Goal: Task Accomplishment & Management: Complete application form

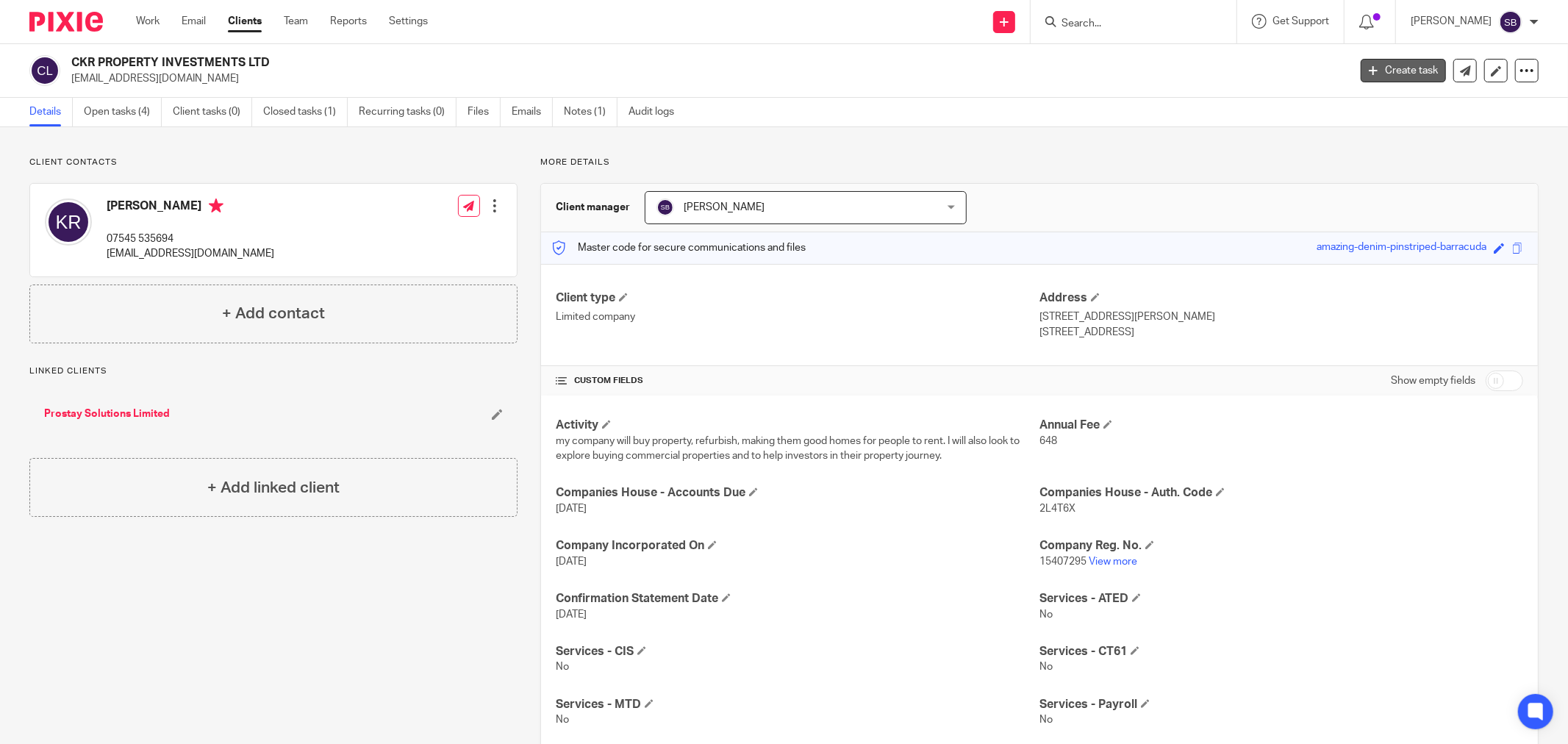
click at [1368, 71] on link "Create task" at bounding box center [1403, 71] width 86 height 24
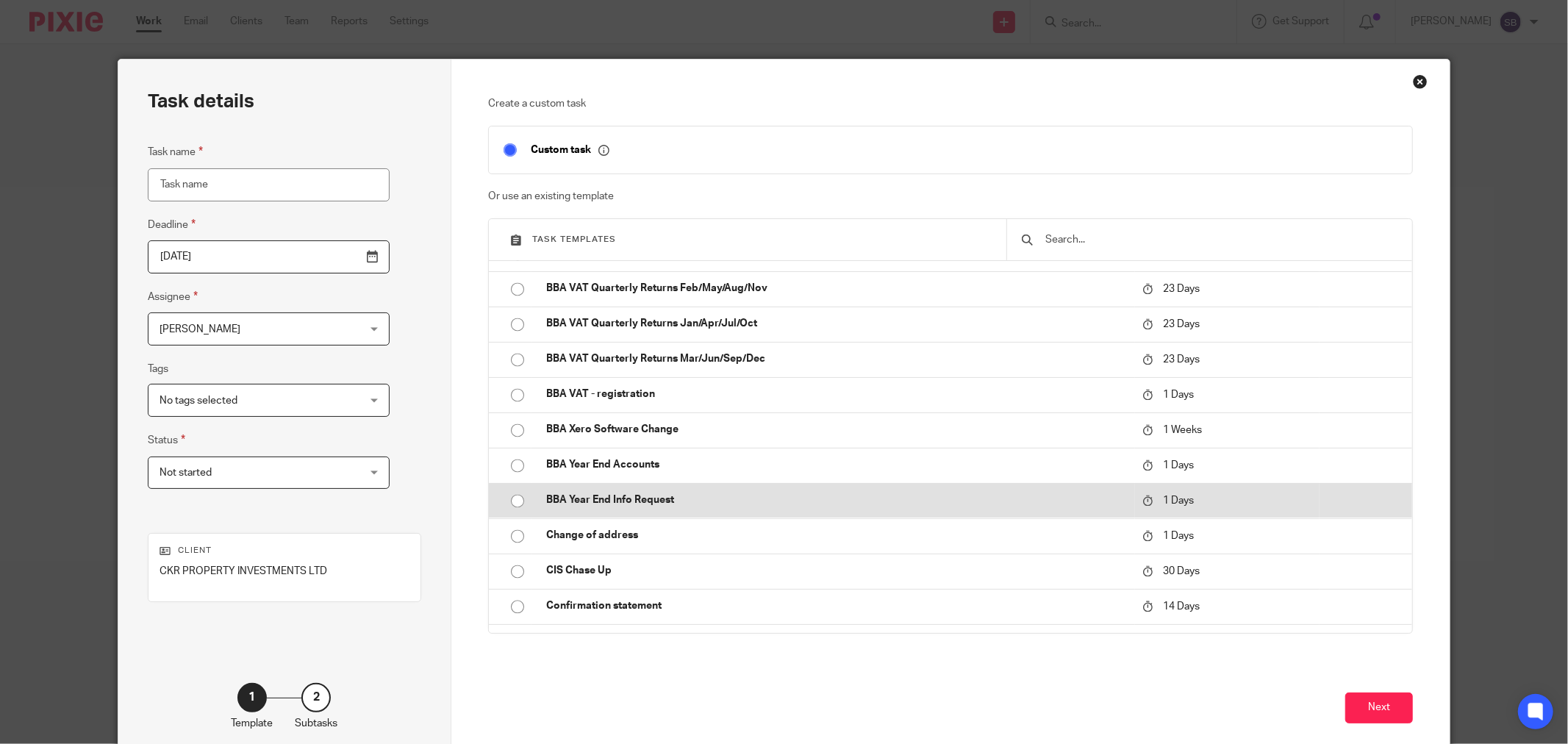
scroll to position [2612, 0]
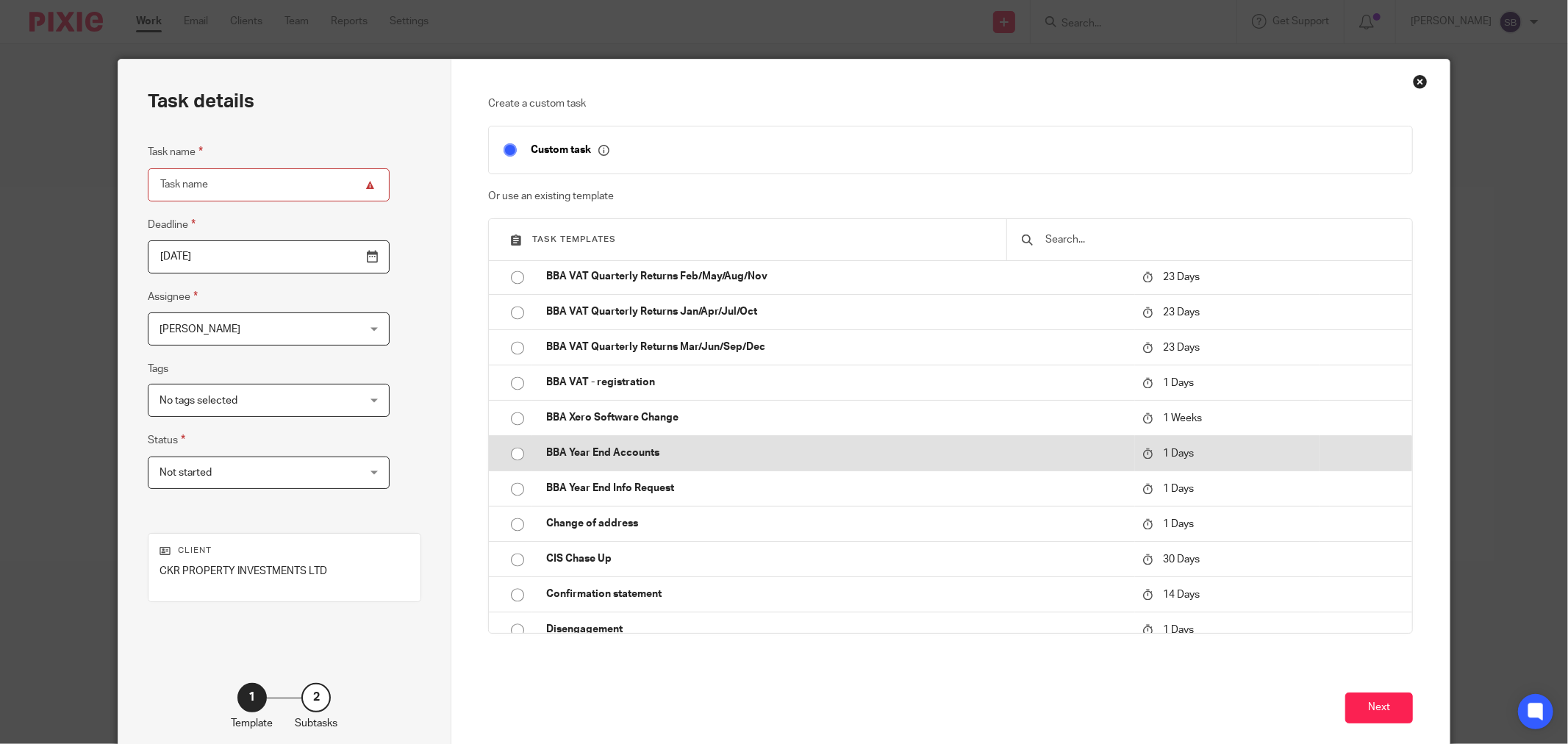
click at [507, 456] on input "radio" at bounding box center [517, 453] width 28 height 28
type input "2025-08-17"
type input "BBA Year End Accounts"
checkbox input "false"
radio input "false"
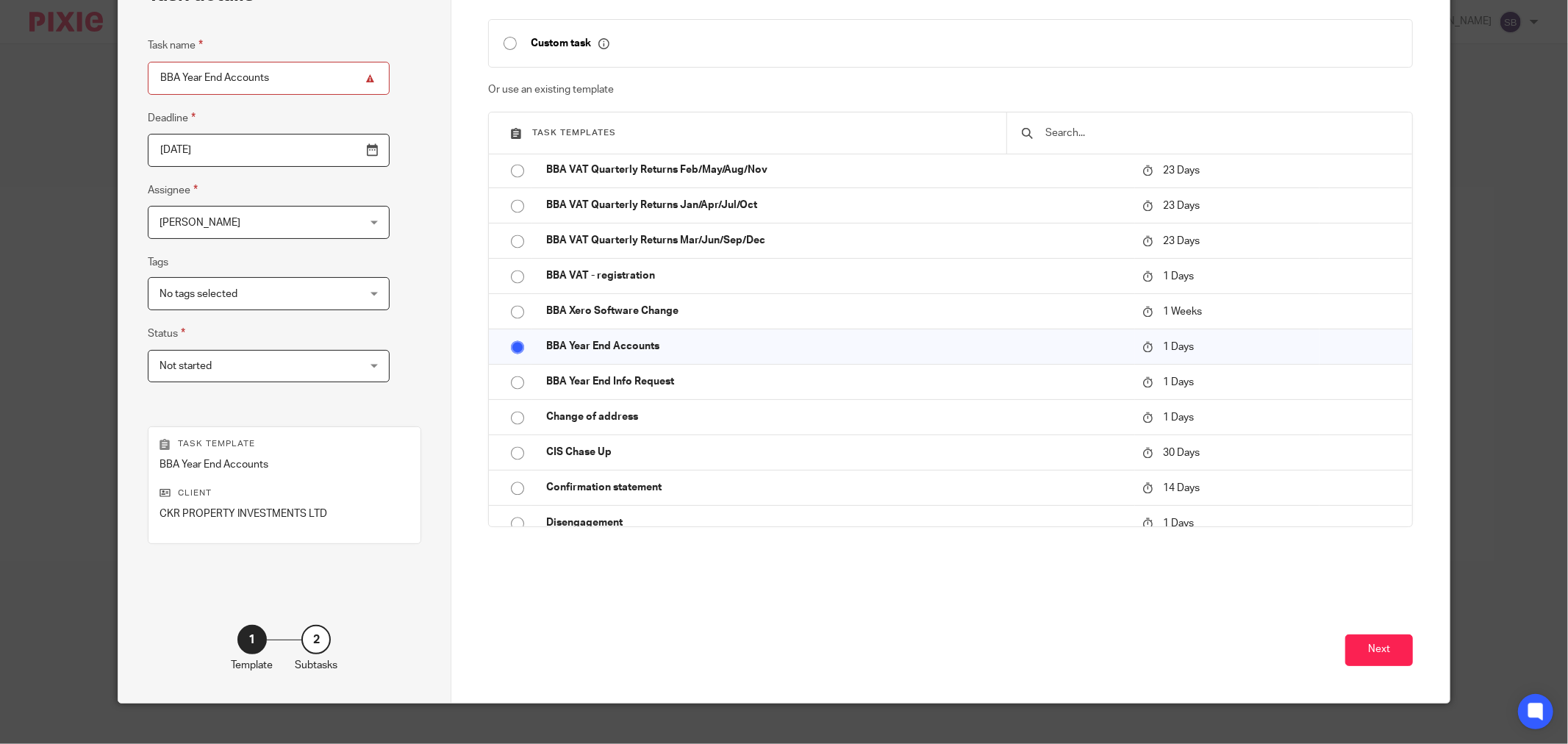
scroll to position [125, 0]
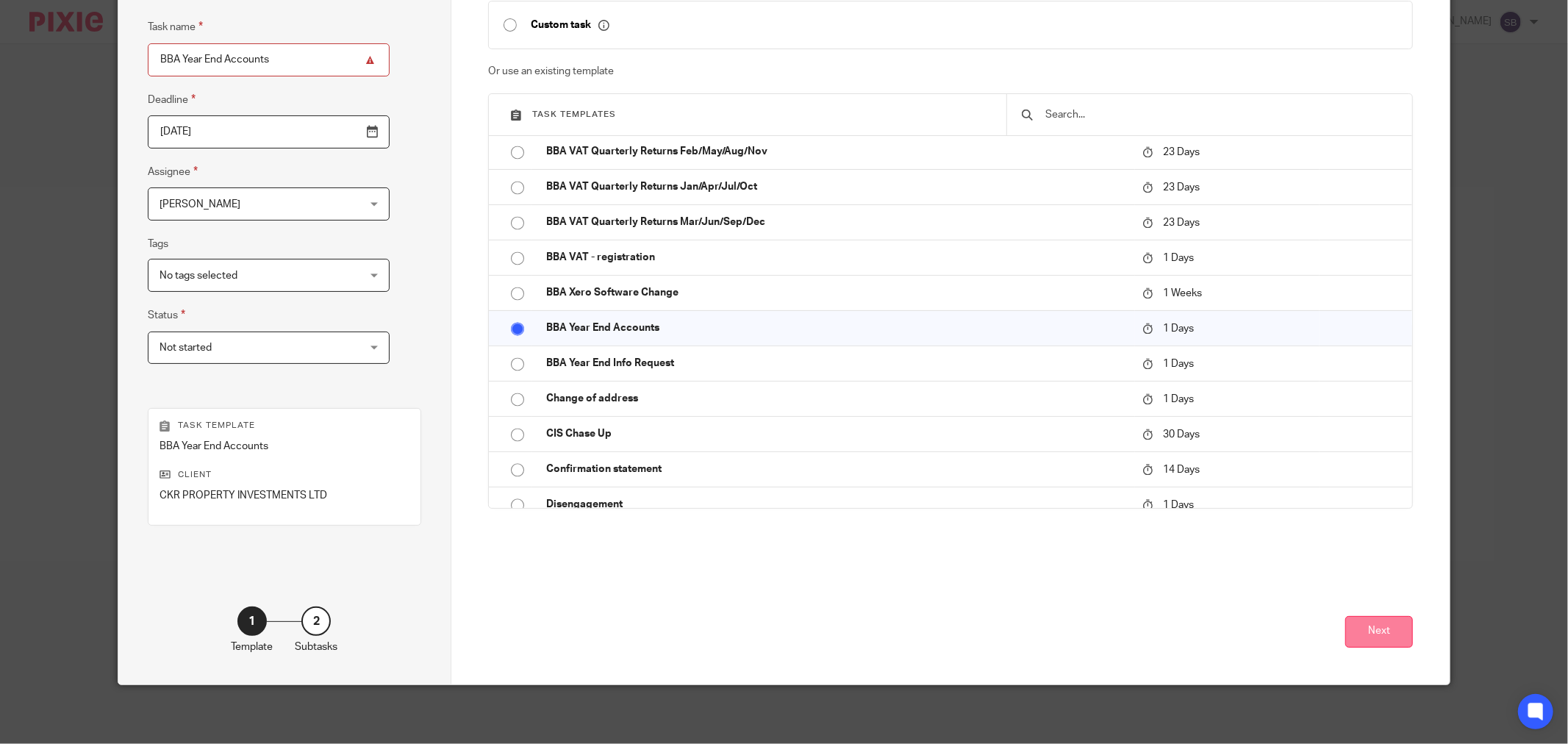
click at [1362, 640] on button "Next" at bounding box center [1379, 631] width 67 height 32
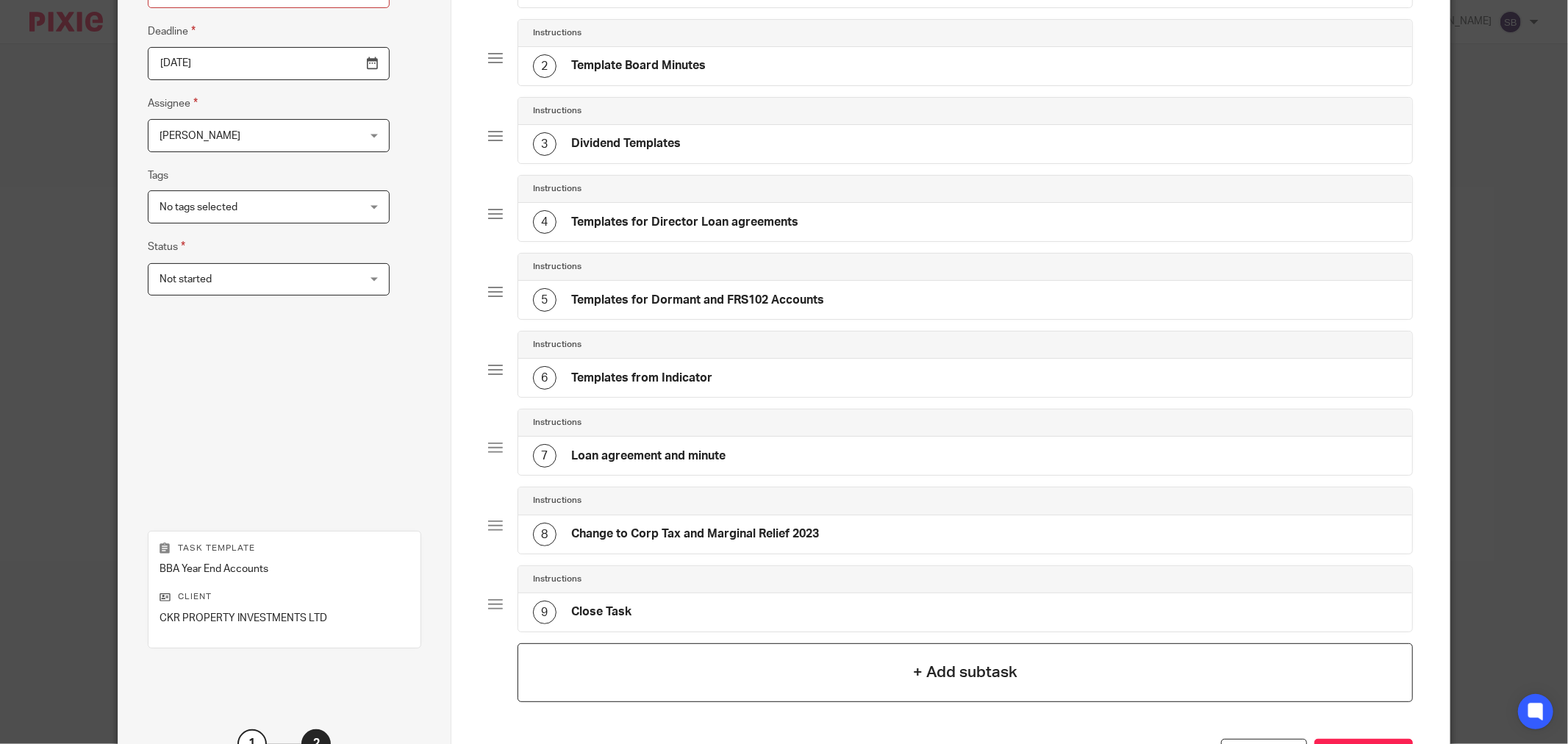
scroll to position [317, 0]
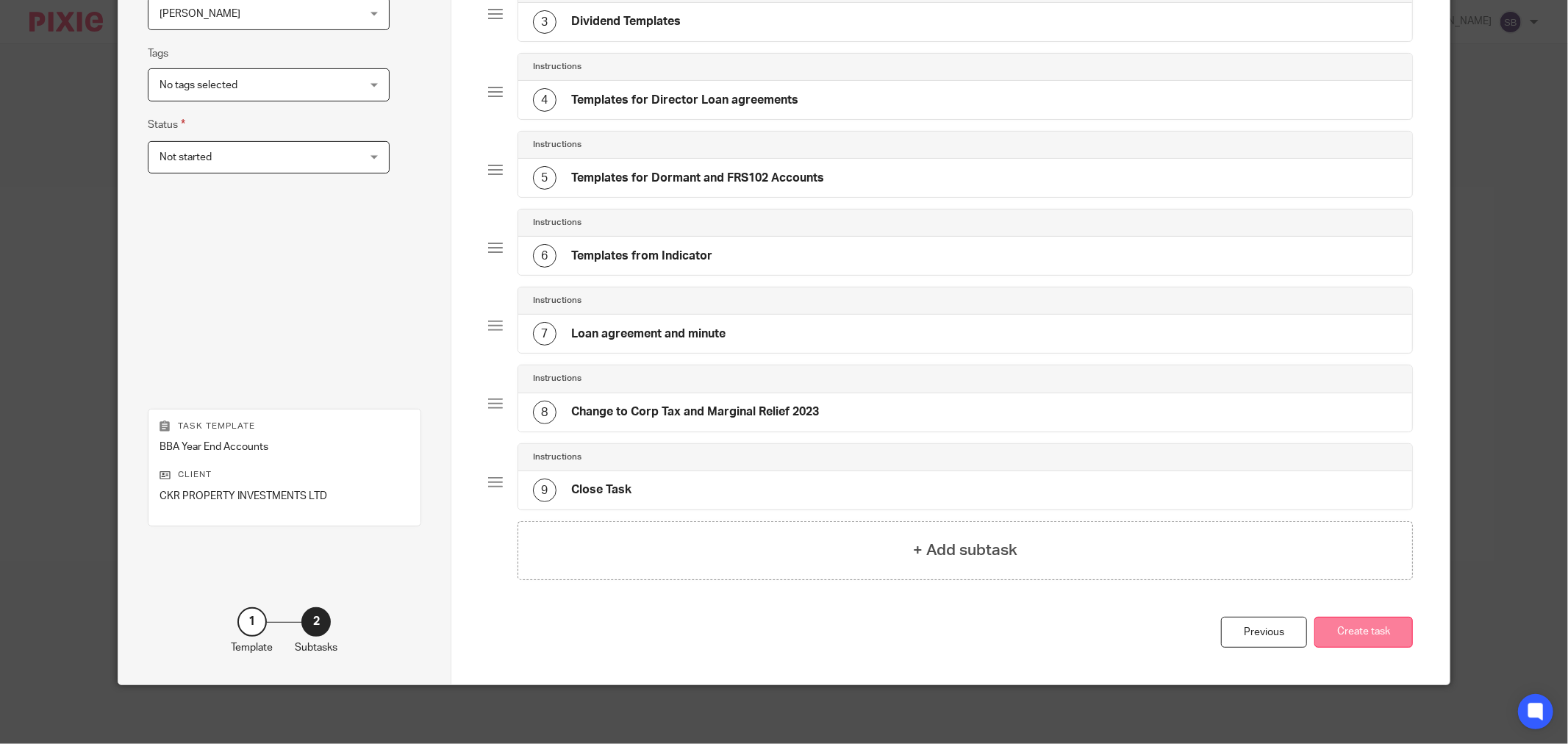
click at [1340, 636] on button "Create task" at bounding box center [1363, 632] width 98 height 32
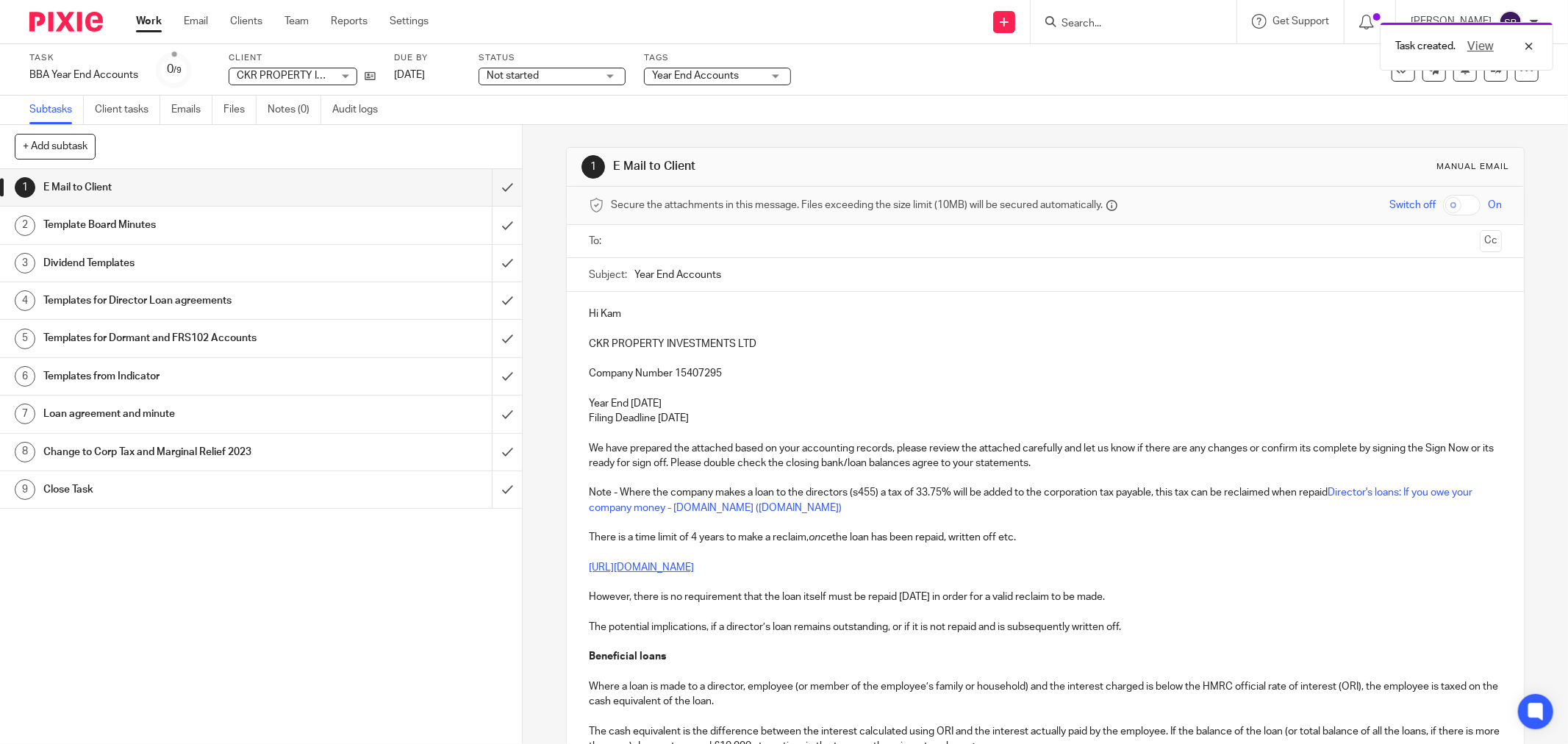
click at [641, 241] on input "text" at bounding box center [1045, 241] width 857 height 17
click at [870, 253] on input "text" at bounding box center [1139, 243] width 670 height 29
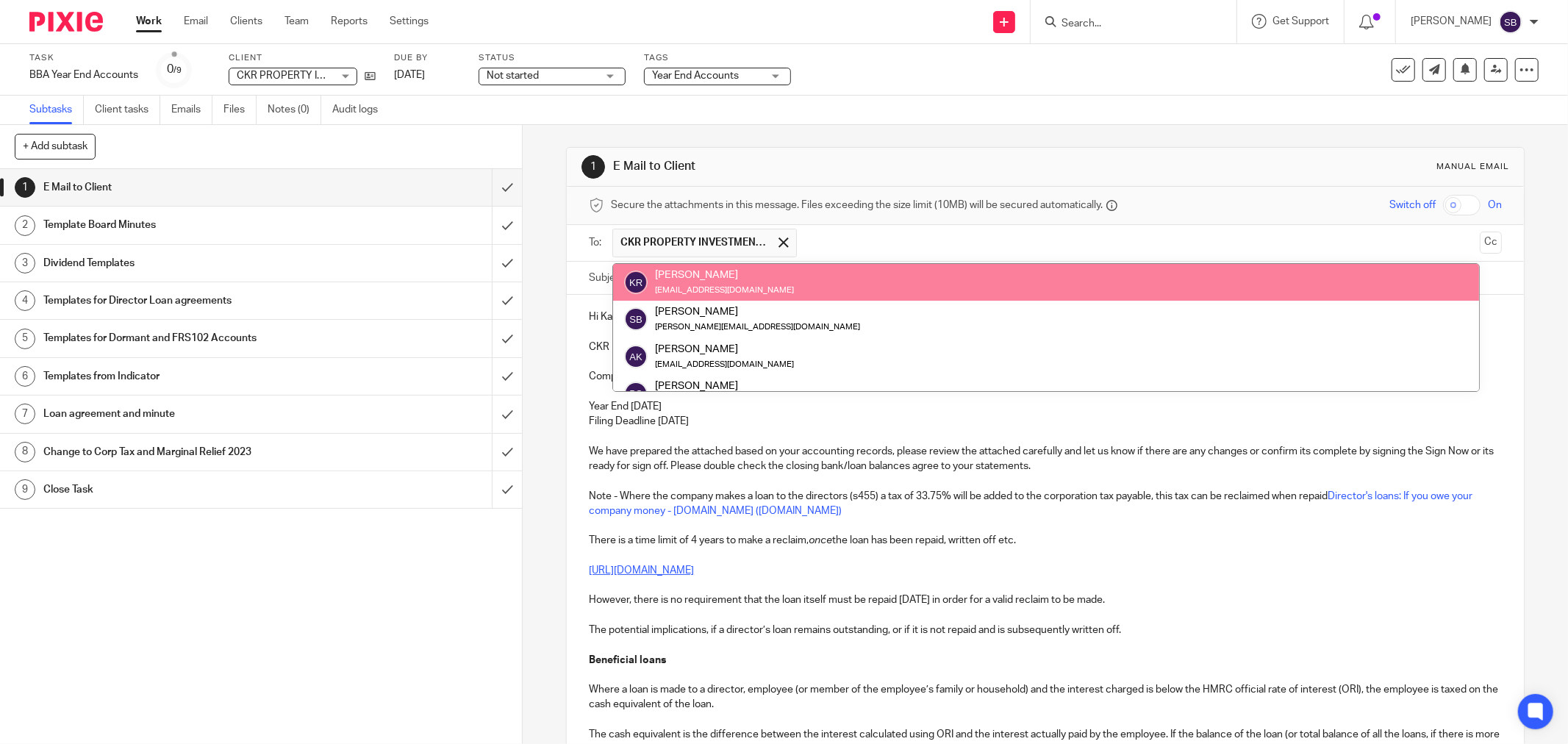
type input "e"
type input "rach"
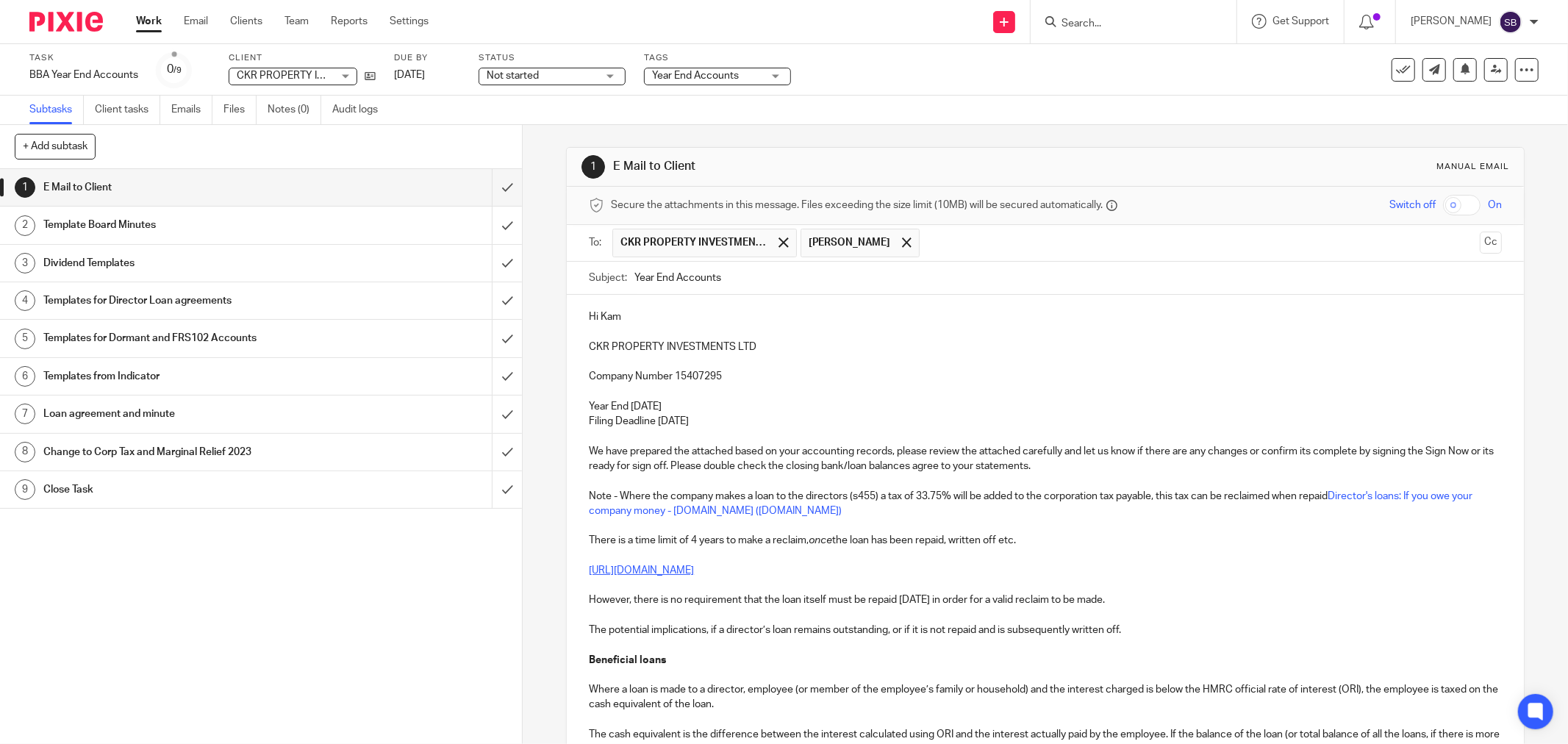
click at [748, 287] on input "Year End Accounts" at bounding box center [1067, 278] width 867 height 33
drag, startPoint x: 583, startPoint y: 346, endPoint x: 786, endPoint y: 350, distance: 203.0
copy p "CKR PROPERTY INVESTMENTS LTD"
click at [843, 285] on input "Year End Accounts 2025 -" at bounding box center [1067, 278] width 867 height 33
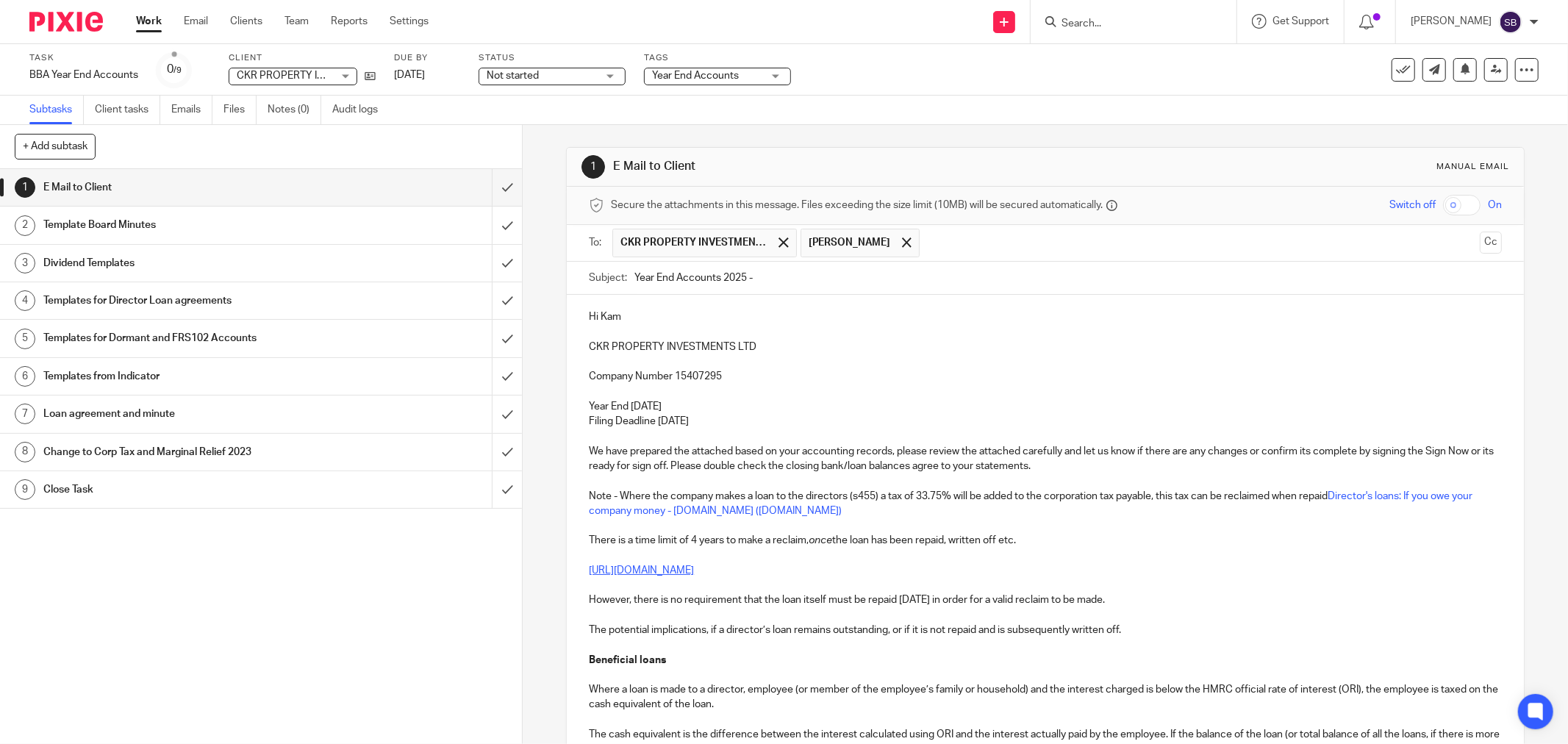
paste input "CKR PROPERTY INVESTMENTS LTD"
type input "Year End Accounts 2025 - CKR PROPERTY INVESTMENTS LTD"
drag, startPoint x: 582, startPoint y: 464, endPoint x: 692, endPoint y: 464, distance: 110.0
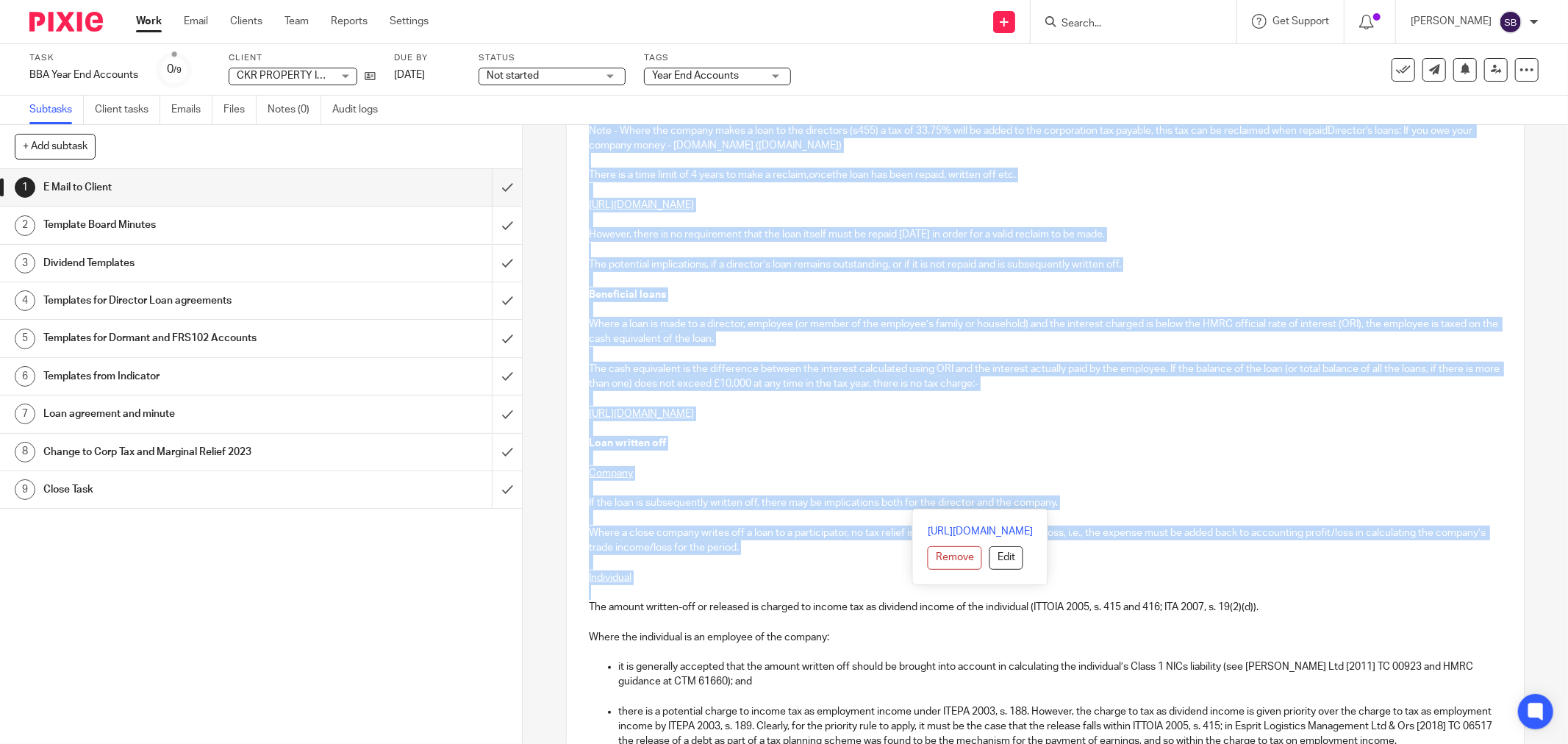
scroll to position [489, 0]
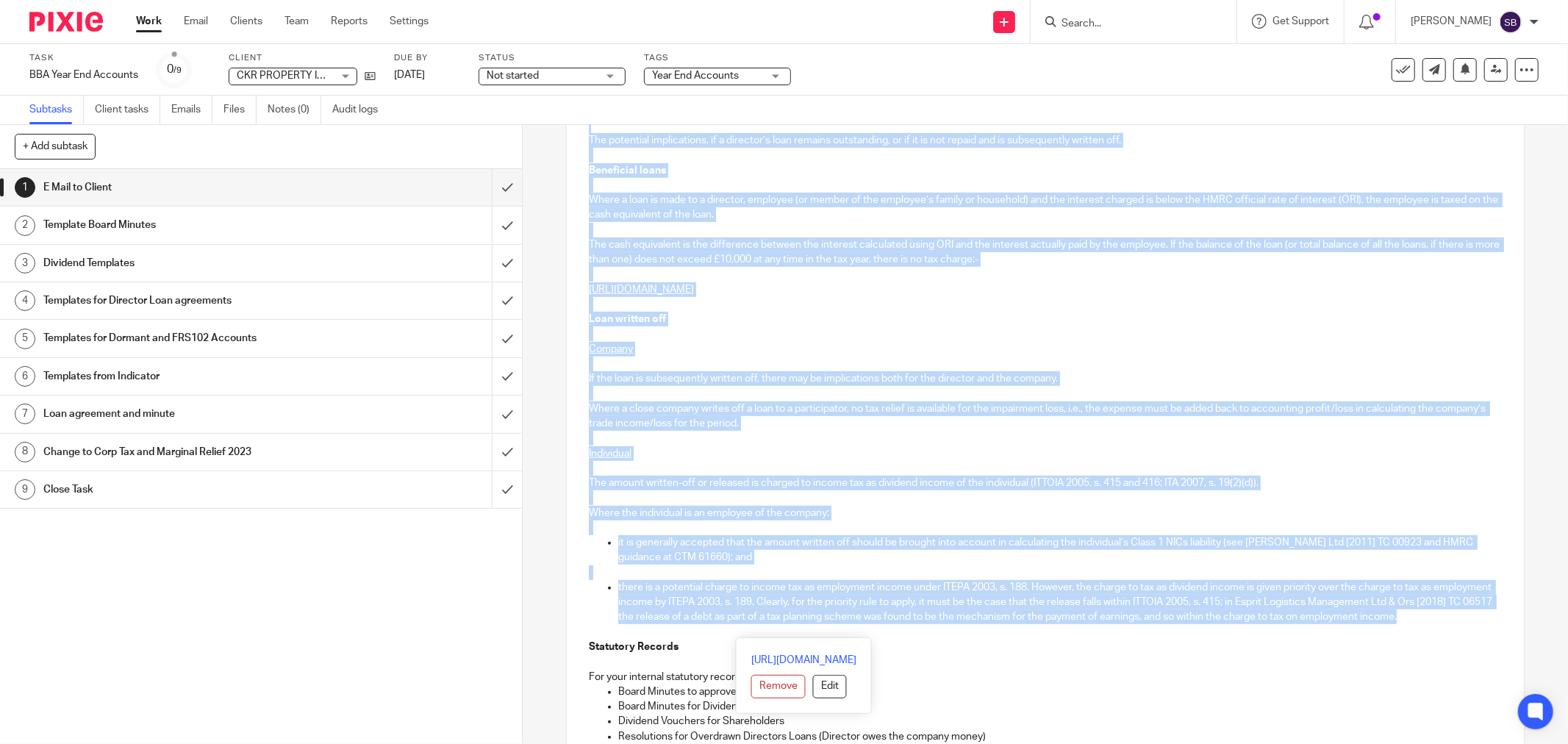
drag, startPoint x: 991, startPoint y: 472, endPoint x: 997, endPoint y: 633, distance: 161.1
click at [997, 633] on div "Hi Kam CKR PROPERTY INVESTMENTS LTD Company Number 15407295 Year End 31 Jan 202…" at bounding box center [1046, 585] width 957 height 1559
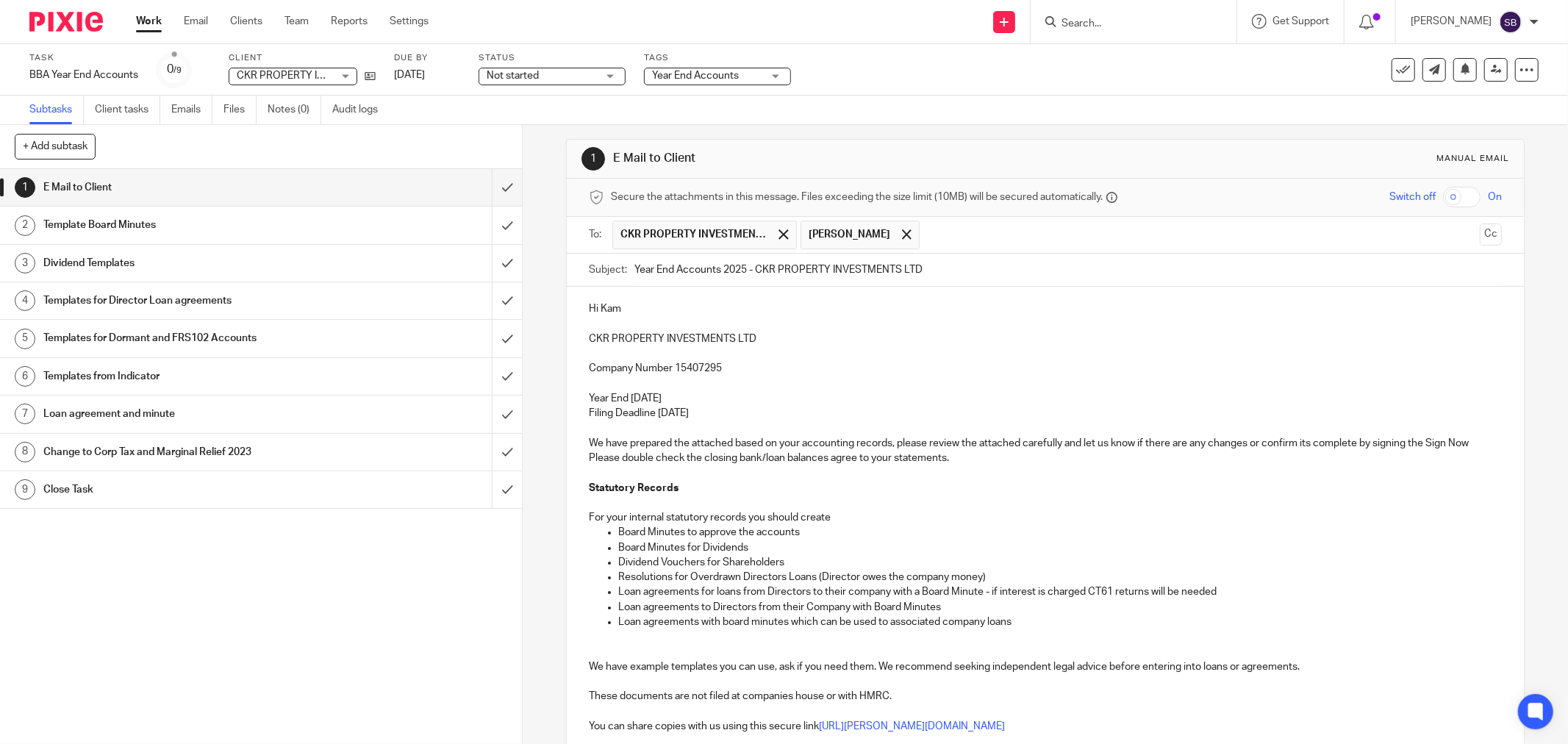
scroll to position [5, 0]
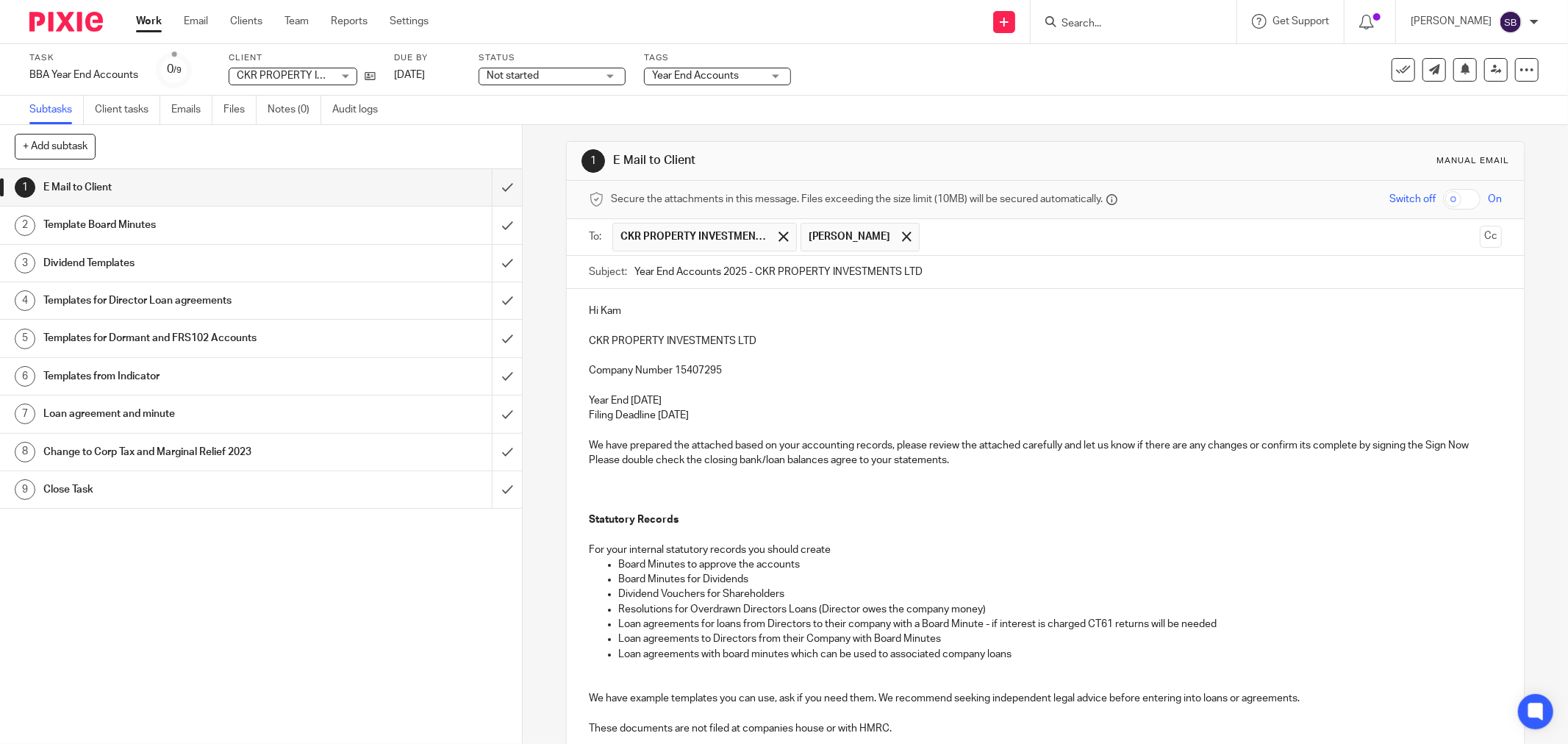
click at [730, 416] on p "Filing Deadline 11 Oct 2025" at bounding box center [1045, 415] width 913 height 15
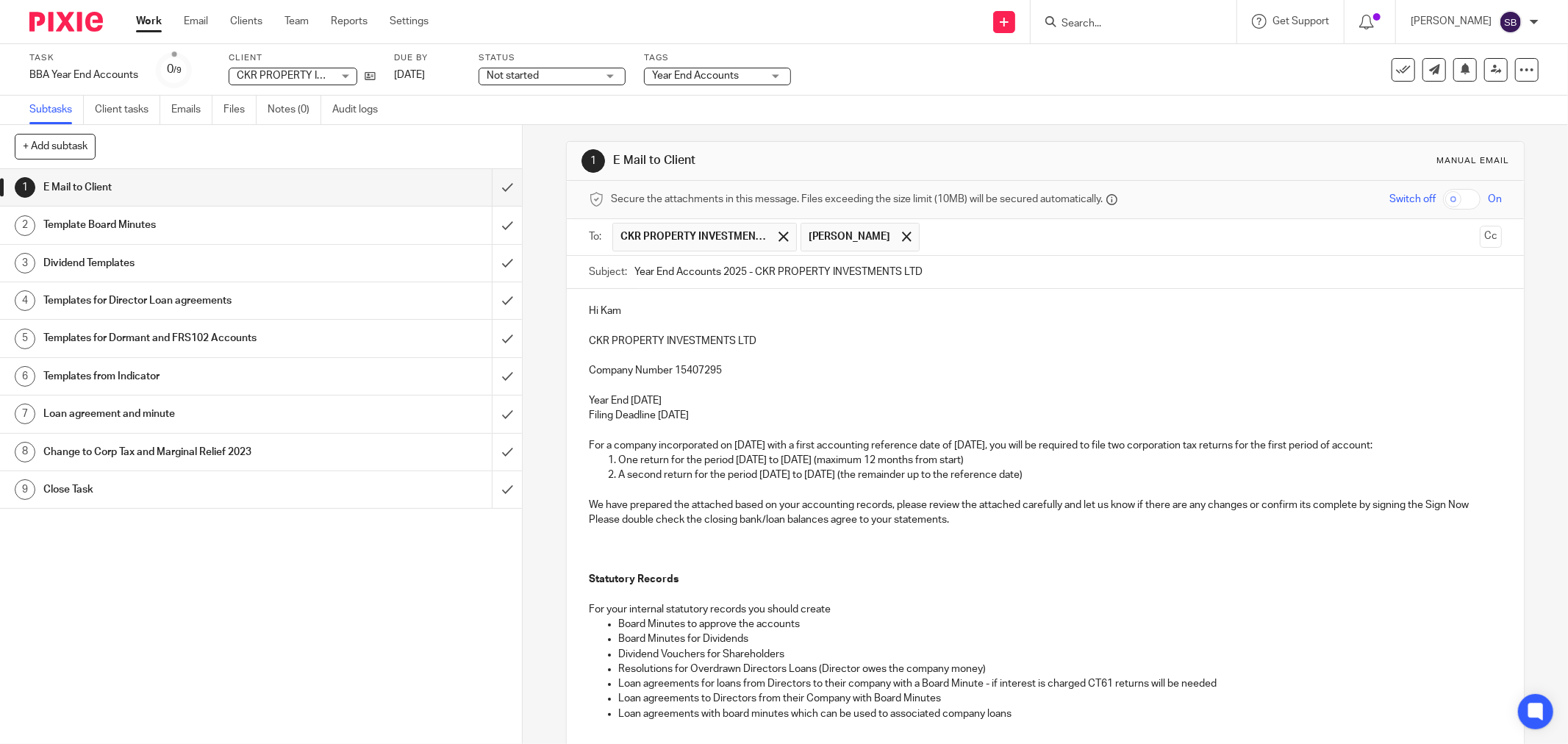
click at [682, 547] on p at bounding box center [1045, 549] width 913 height 15
click at [641, 561] on p at bounding box center [1045, 564] width 913 height 15
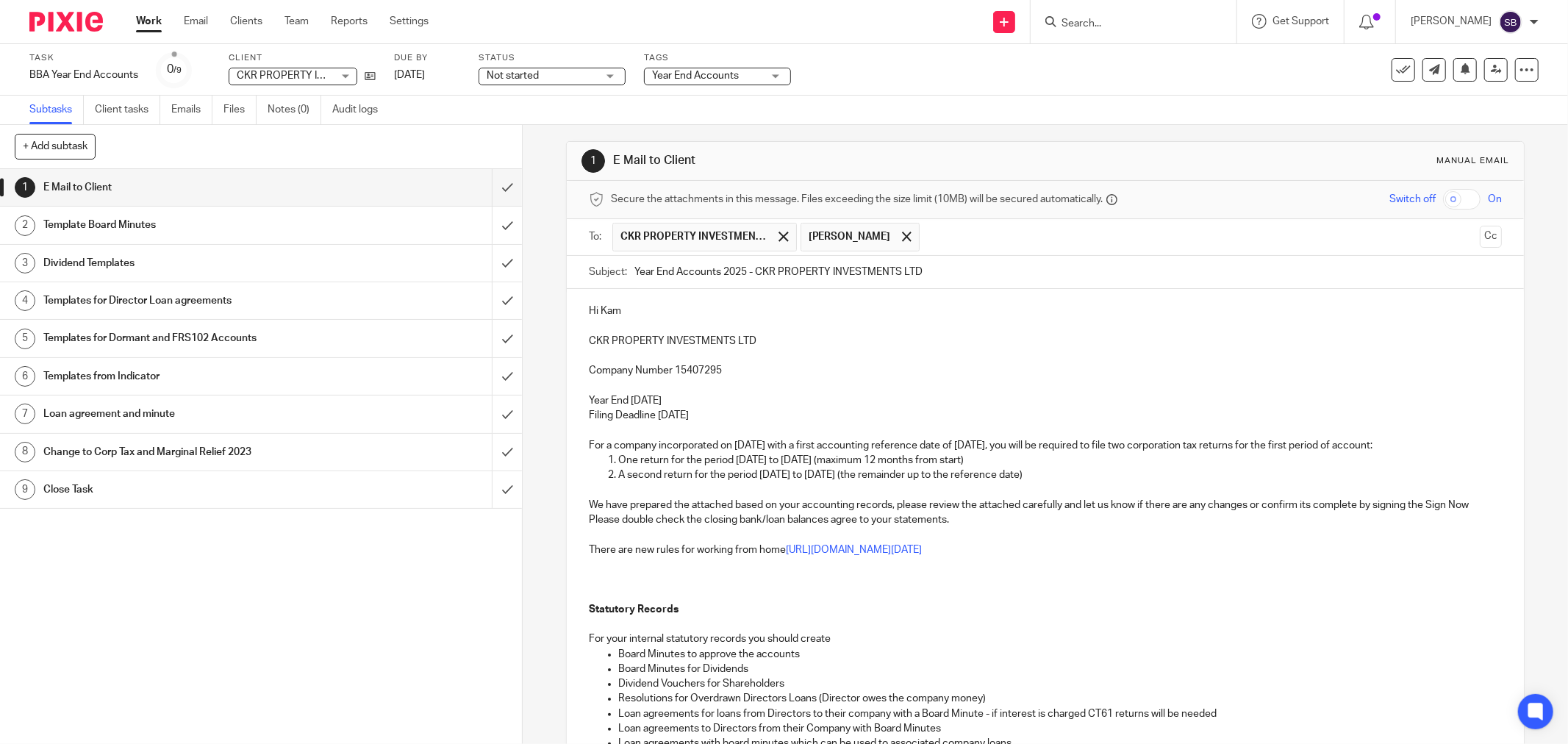
click at [609, 564] on p at bounding box center [1045, 564] width 913 height 15
click at [595, 575] on p at bounding box center [1045, 578] width 913 height 15
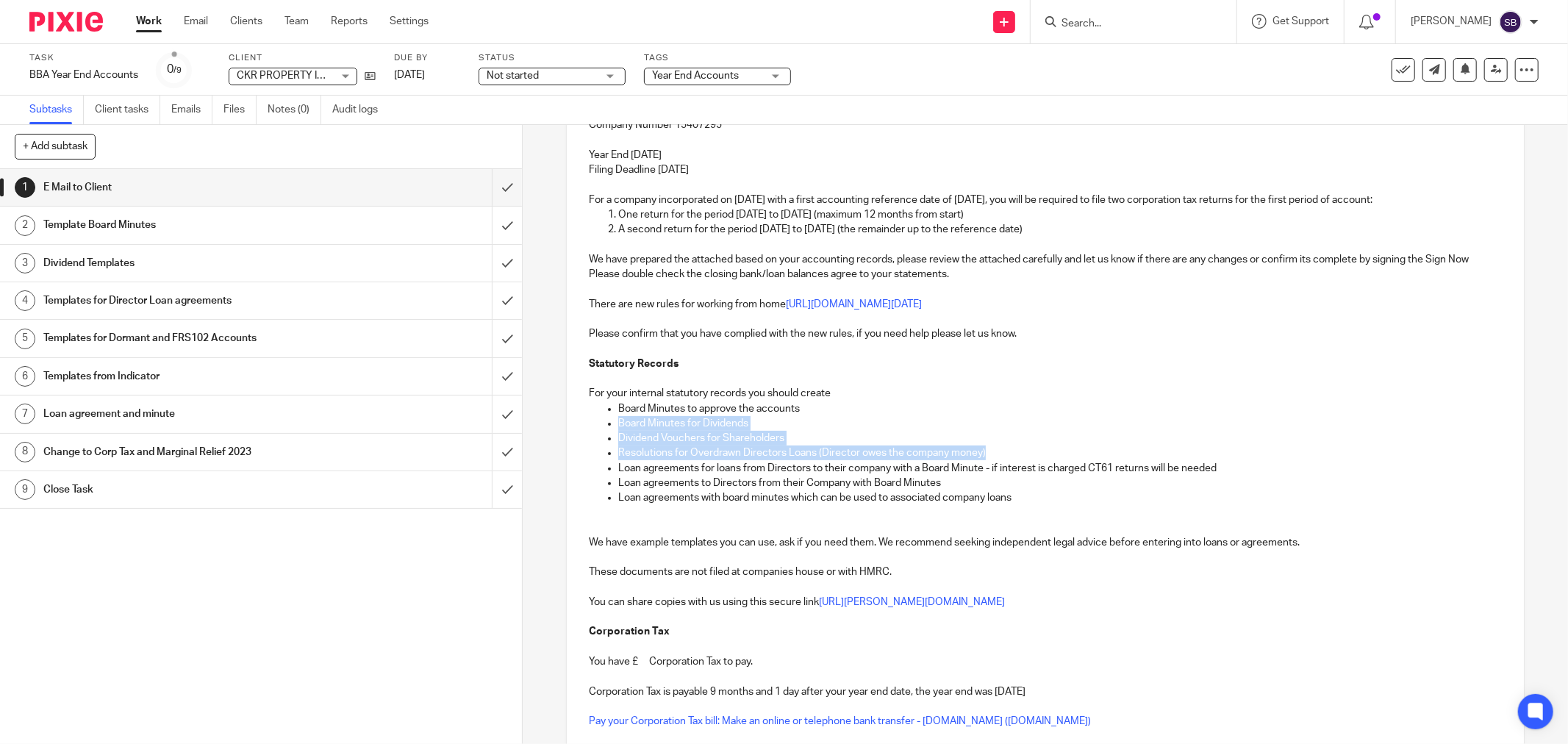
drag, startPoint x: 613, startPoint y: 424, endPoint x: 1038, endPoint y: 457, distance: 426.3
click at [1038, 457] on ul "Board Minutes to approve the accounts Board Minutes for Dividends Dividend Vouc…" at bounding box center [1045, 453] width 913 height 105
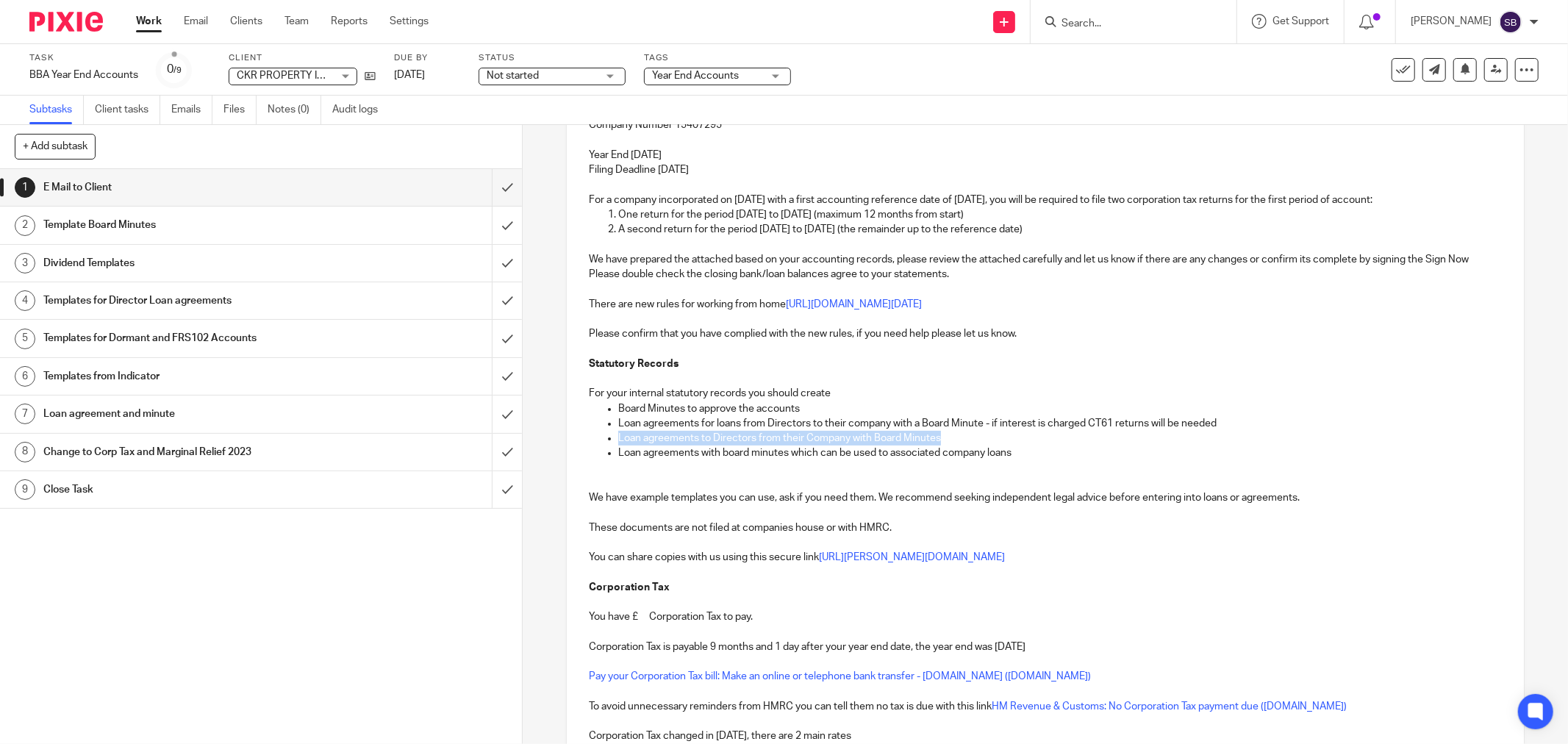
drag, startPoint x: 614, startPoint y: 437, endPoint x: 973, endPoint y: 442, distance: 359.0
click at [973, 442] on p "Loan agreements to Directors from their Company with Board Minutes" at bounding box center [1059, 437] width 884 height 15
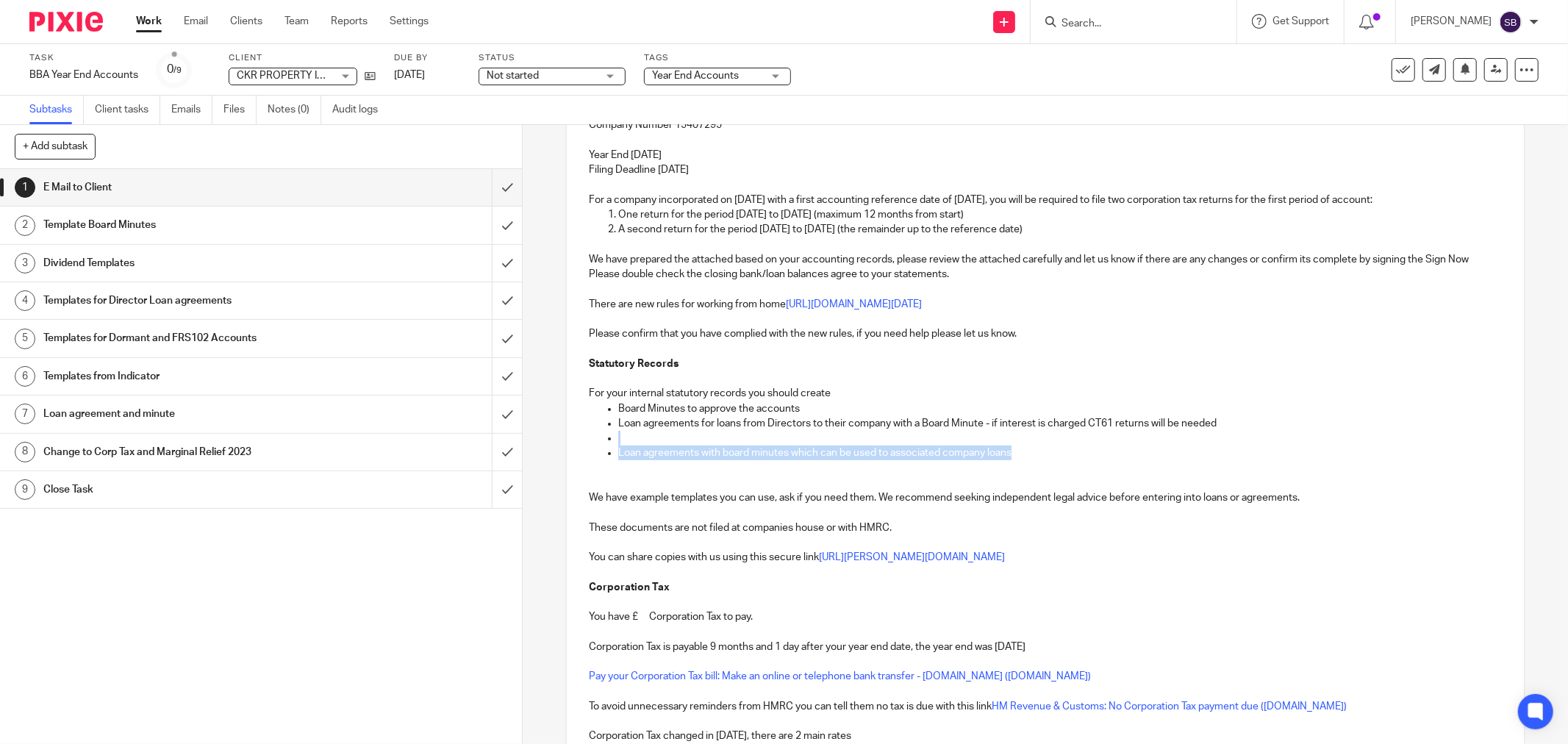
drag, startPoint x: 642, startPoint y: 441, endPoint x: 1066, endPoint y: 446, distance: 424.0
click at [1044, 449] on ul "Board Minutes to approve the accounts Loan agreements for loans from Directors …" at bounding box center [1045, 430] width 913 height 59
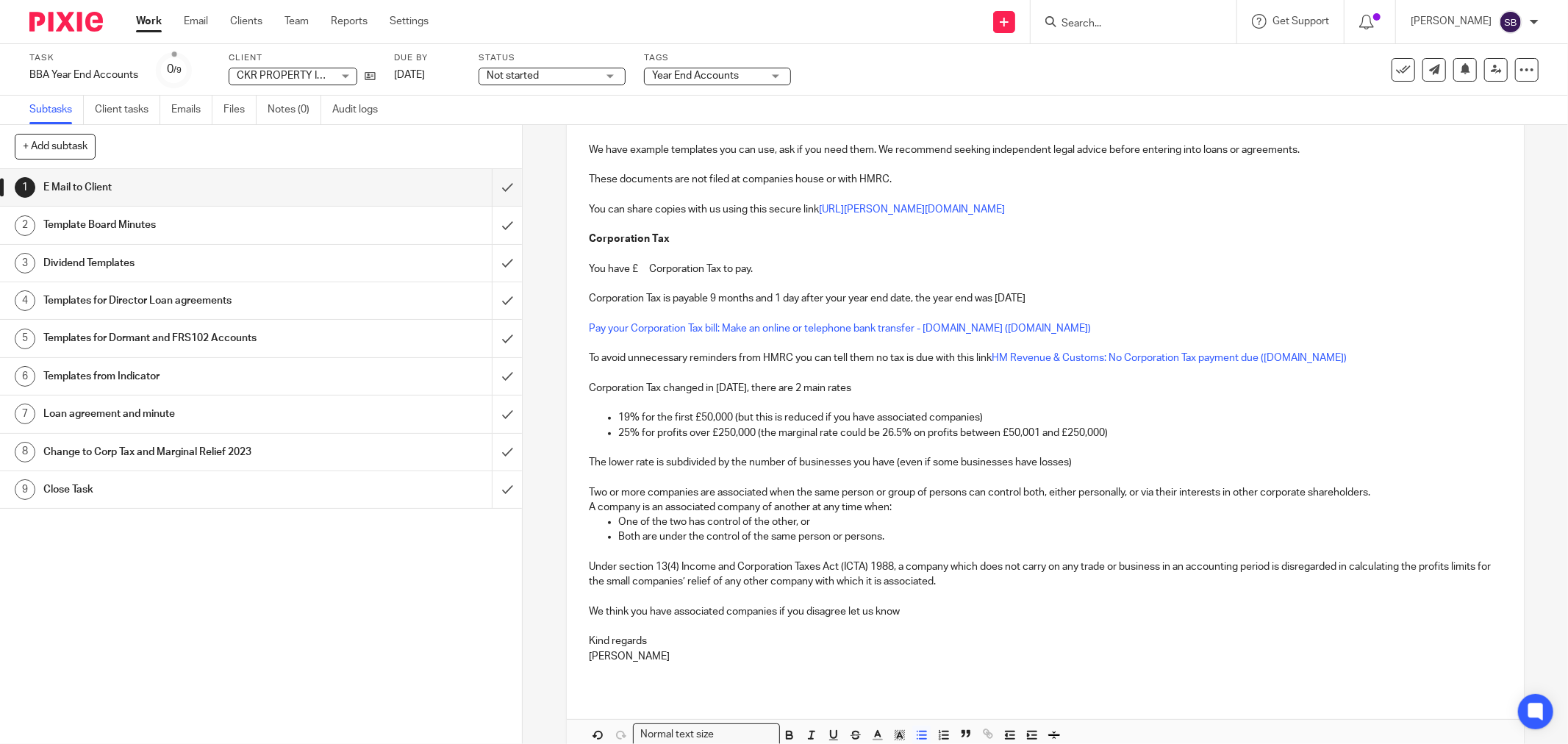
scroll to position [571, 0]
click at [637, 266] on p "You have £ Corporation Tax to pay." at bounding box center [1045, 267] width 913 height 15
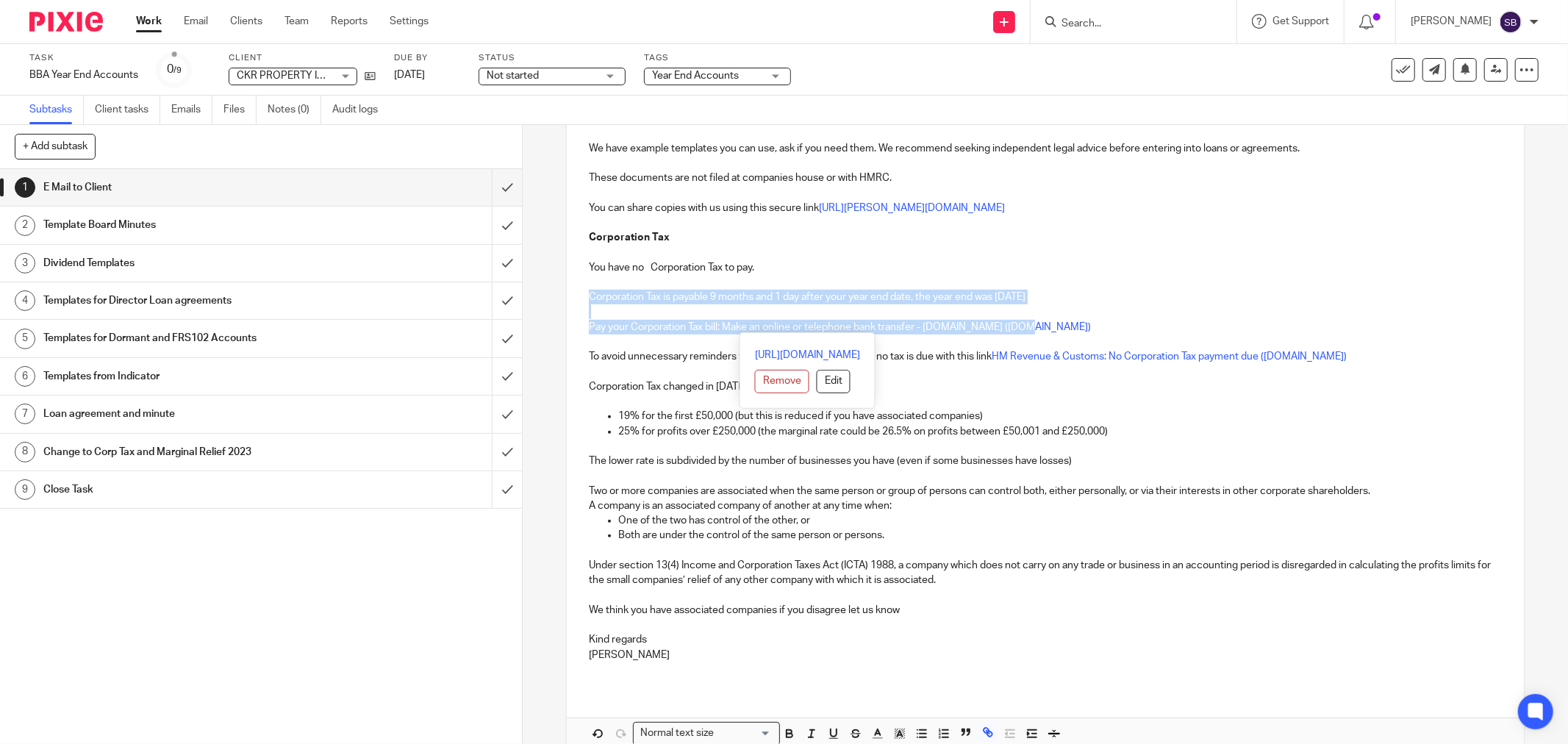
drag, startPoint x: 581, startPoint y: 294, endPoint x: 1074, endPoint y: 321, distance: 493.7
click at [1074, 321] on div "Hi Kam CKR PROPERTY INVESTMENTS LTD Company Number 15407295 Year End 31 Jan 202…" at bounding box center [1046, 206] width 957 height 964
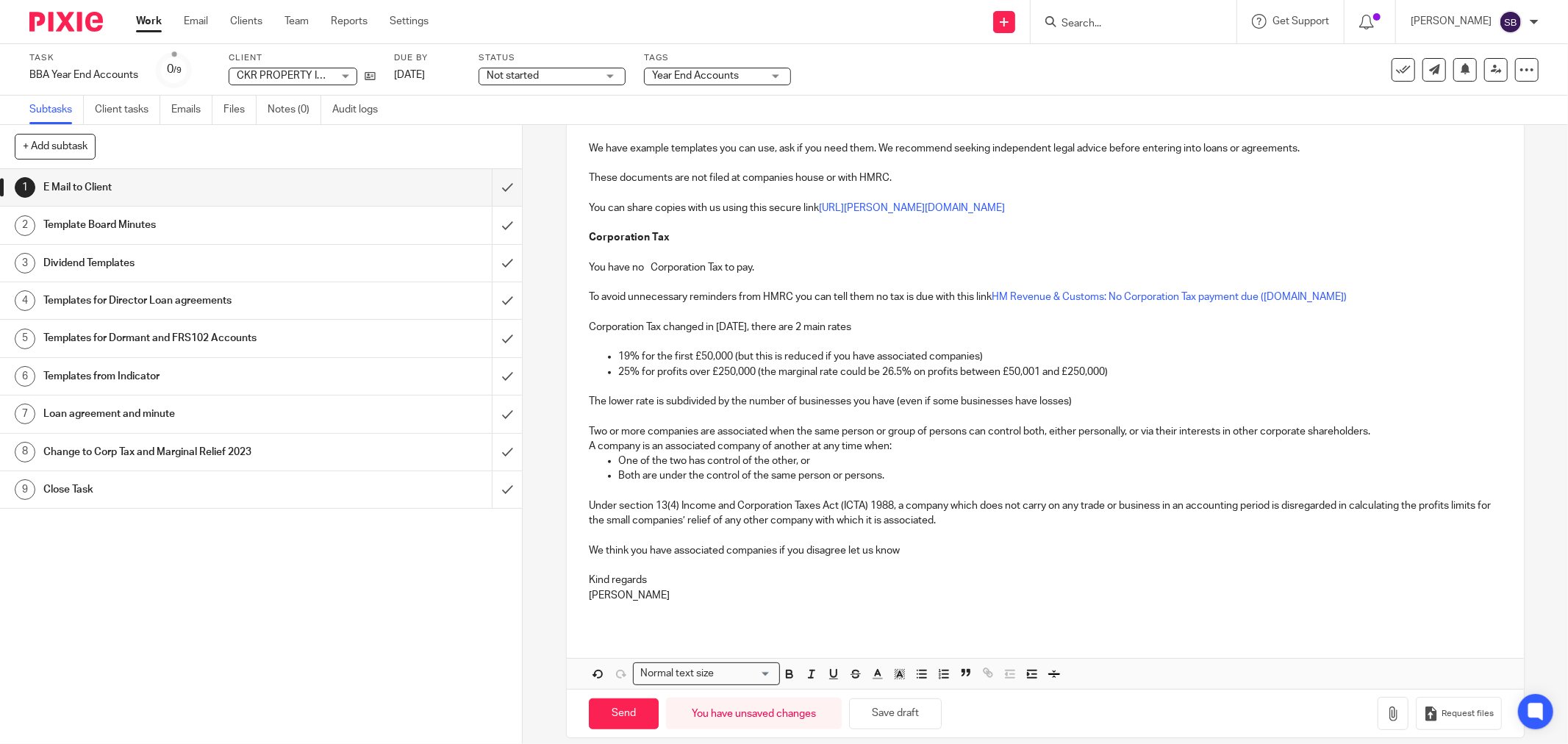
click at [672, 549] on p "We think you have associated companies if you disagree let us know" at bounding box center [1045, 550] width 913 height 15
drag, startPoint x: 582, startPoint y: 325, endPoint x: 876, endPoint y: 340, distance: 294.4
click at [876, 340] on div "Hi Kam CKR PROPERTY INVESTMENTS LTD Company Number 15407295 Year End 31 Jan 202…" at bounding box center [1046, 176] width 957 height 904
click at [921, 593] on p "Steve" at bounding box center [1045, 595] width 913 height 15
drag, startPoint x: 585, startPoint y: 545, endPoint x: 946, endPoint y: 545, distance: 361.0
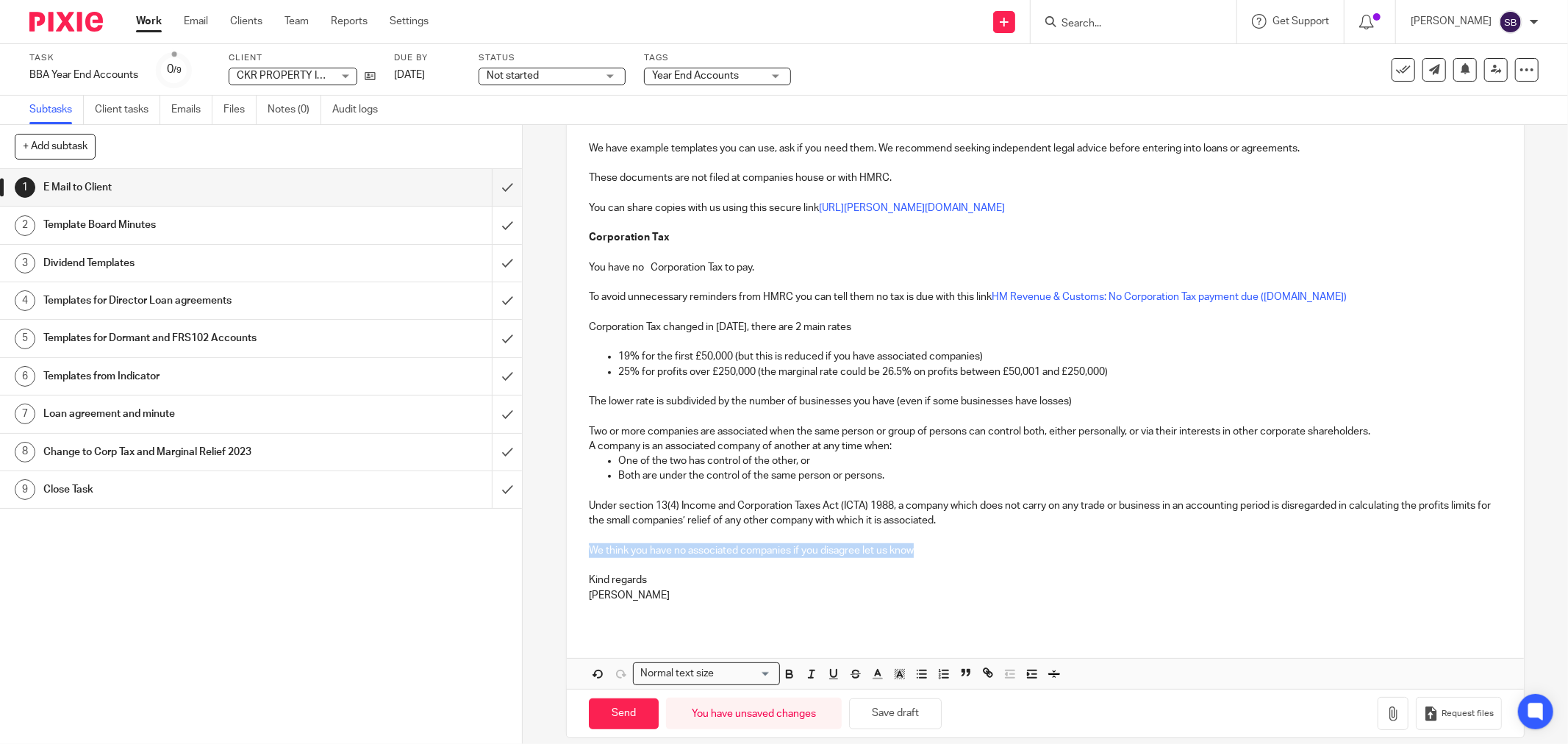
click at [946, 545] on p "We think you have no associated companies if you disagree let us know" at bounding box center [1045, 550] width 913 height 15
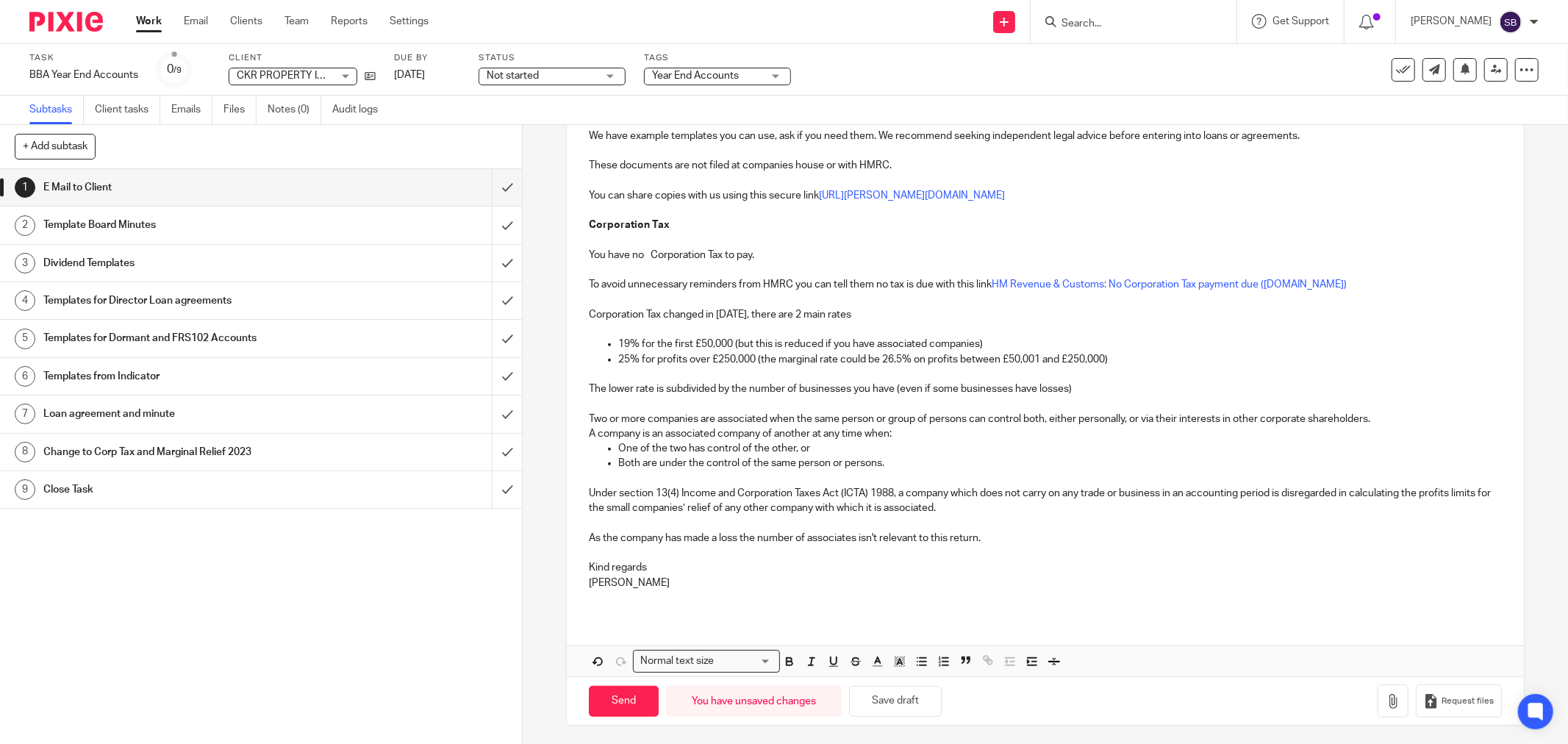
scroll to position [588, 0]
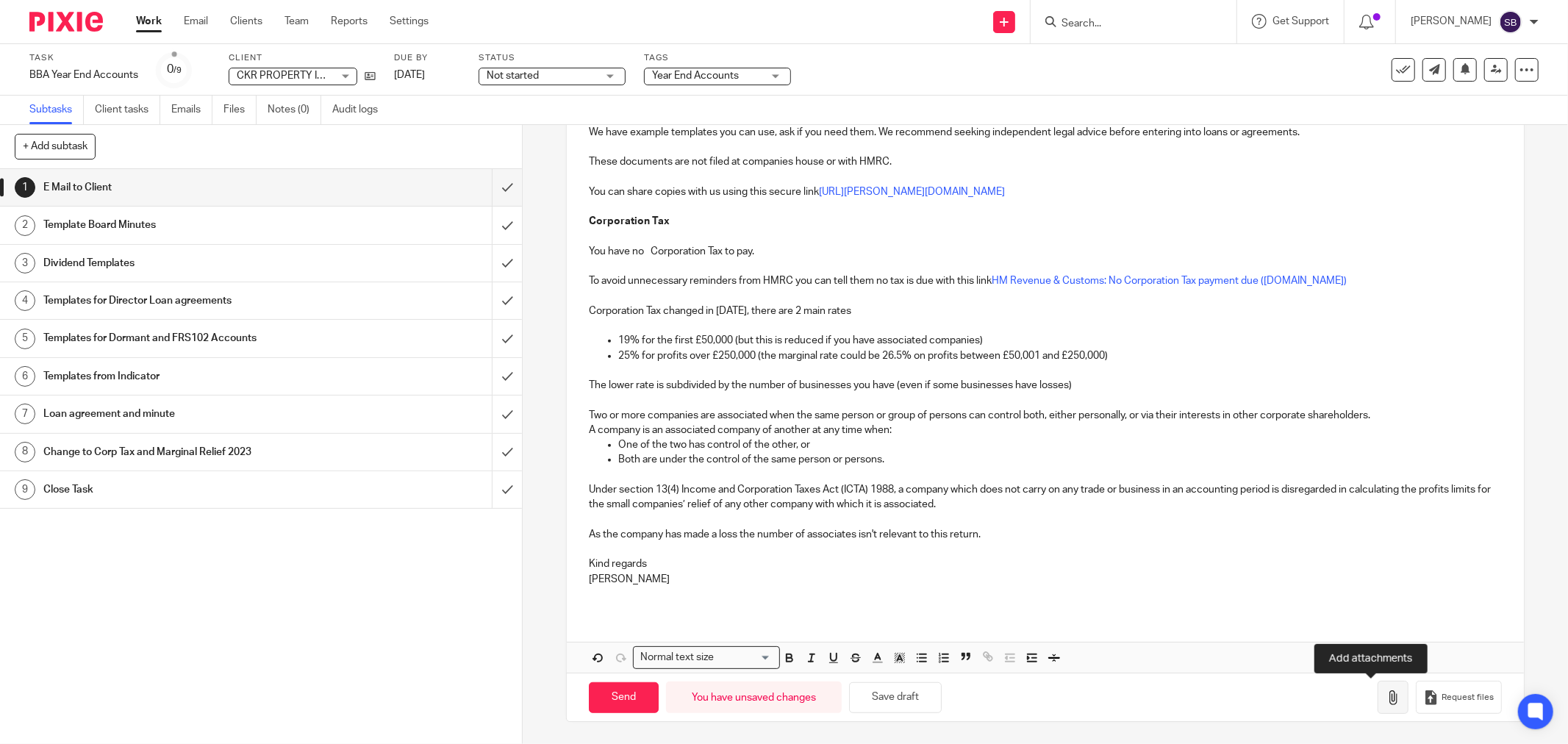
click at [1386, 697] on icon "button" at bounding box center [1393, 698] width 15 height 15
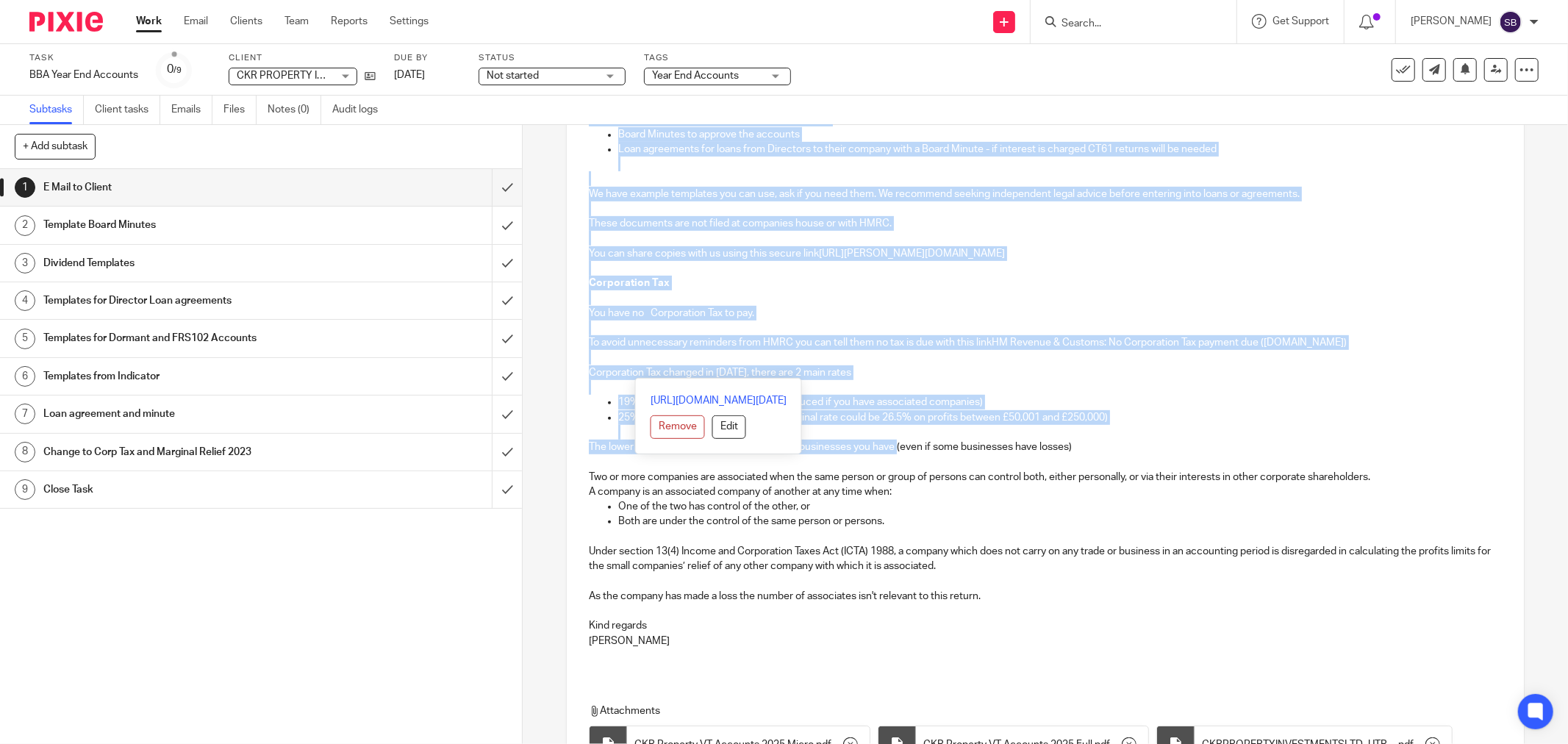
scroll to position [652, 0]
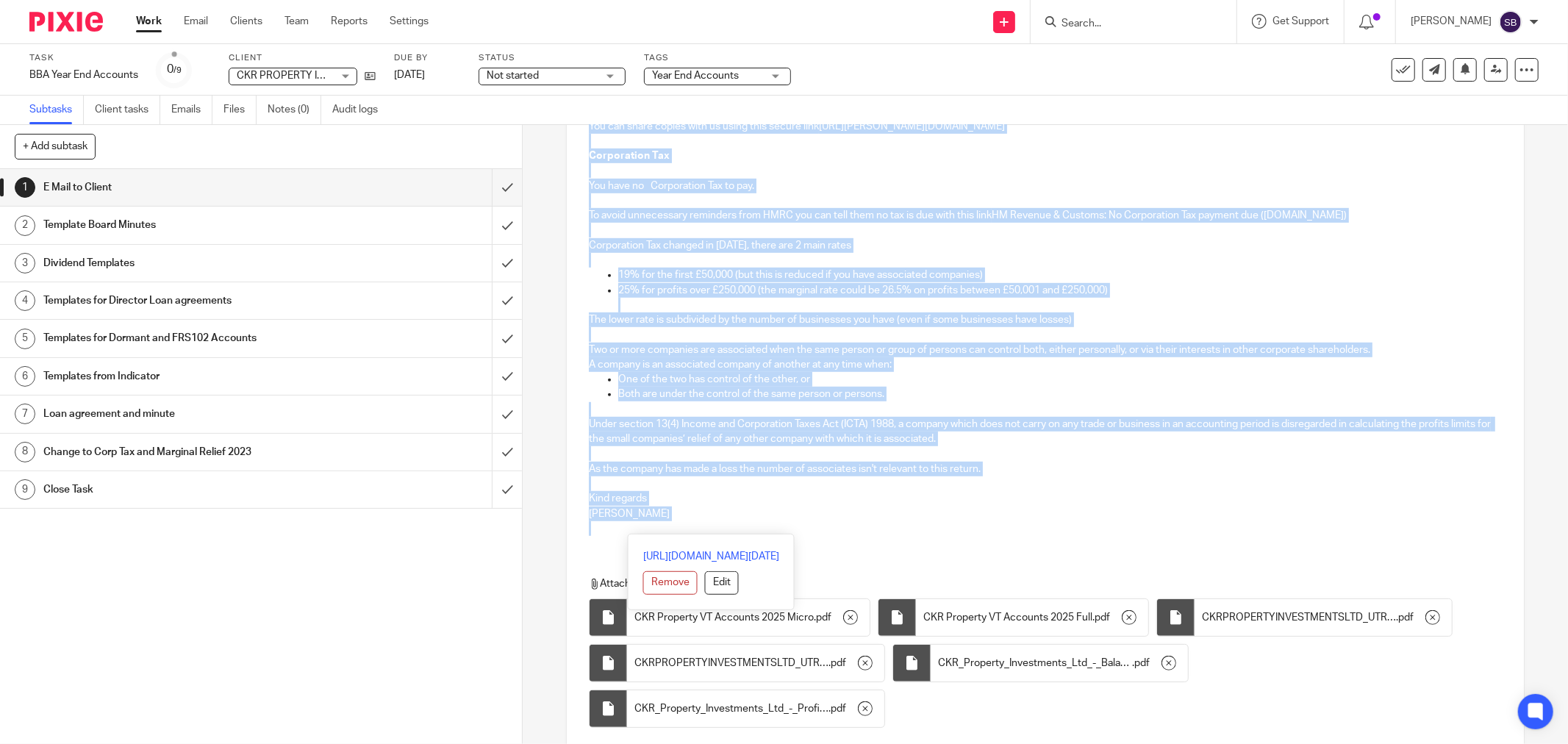
drag, startPoint x: 583, startPoint y: 314, endPoint x: 766, endPoint y: 567, distance: 312.2
click at [766, 567] on div "Hi Kam CKR PROPERTY INVESTMENTS LTD Company Number 15407295 Year End 31 Jan 202…" at bounding box center [1046, 211] width 957 height 1138
copy div "Hi Kam CKR PROPERTY INVESTMENTS LTD Company Number 15407295 Year End 31 Jan 202…"
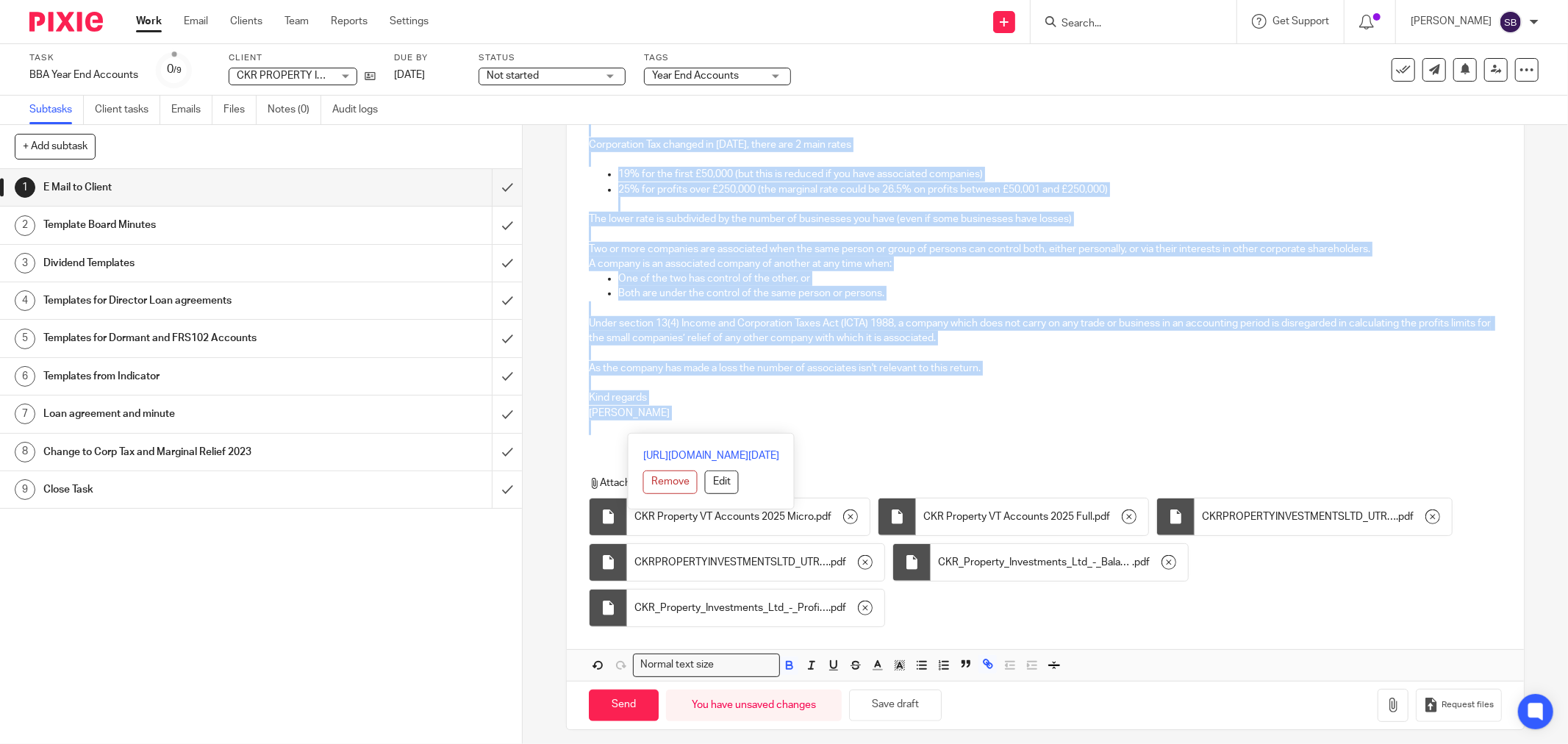
scroll to position [763, 0]
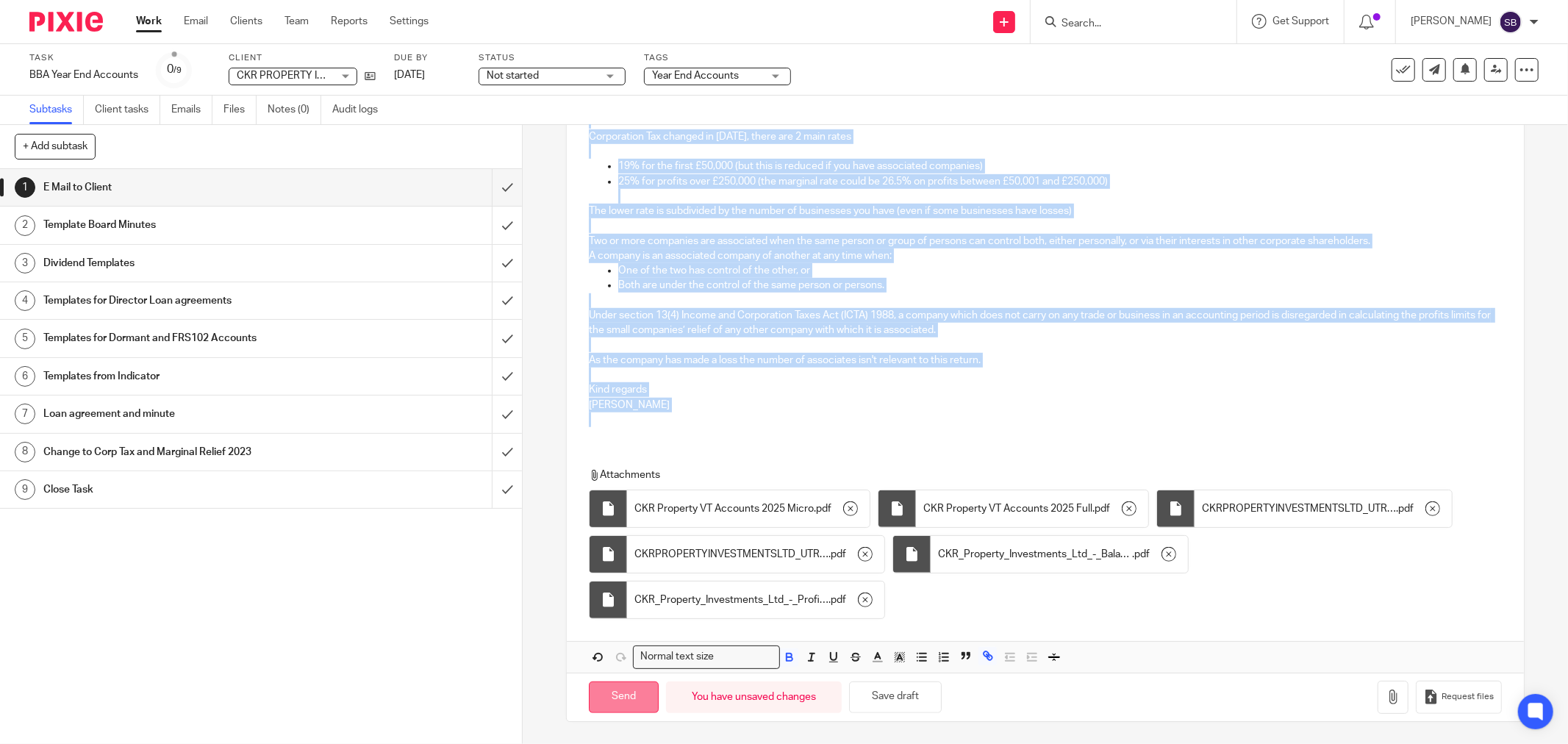
click at [622, 699] on input "Send" at bounding box center [623, 697] width 70 height 32
type input "Sent"
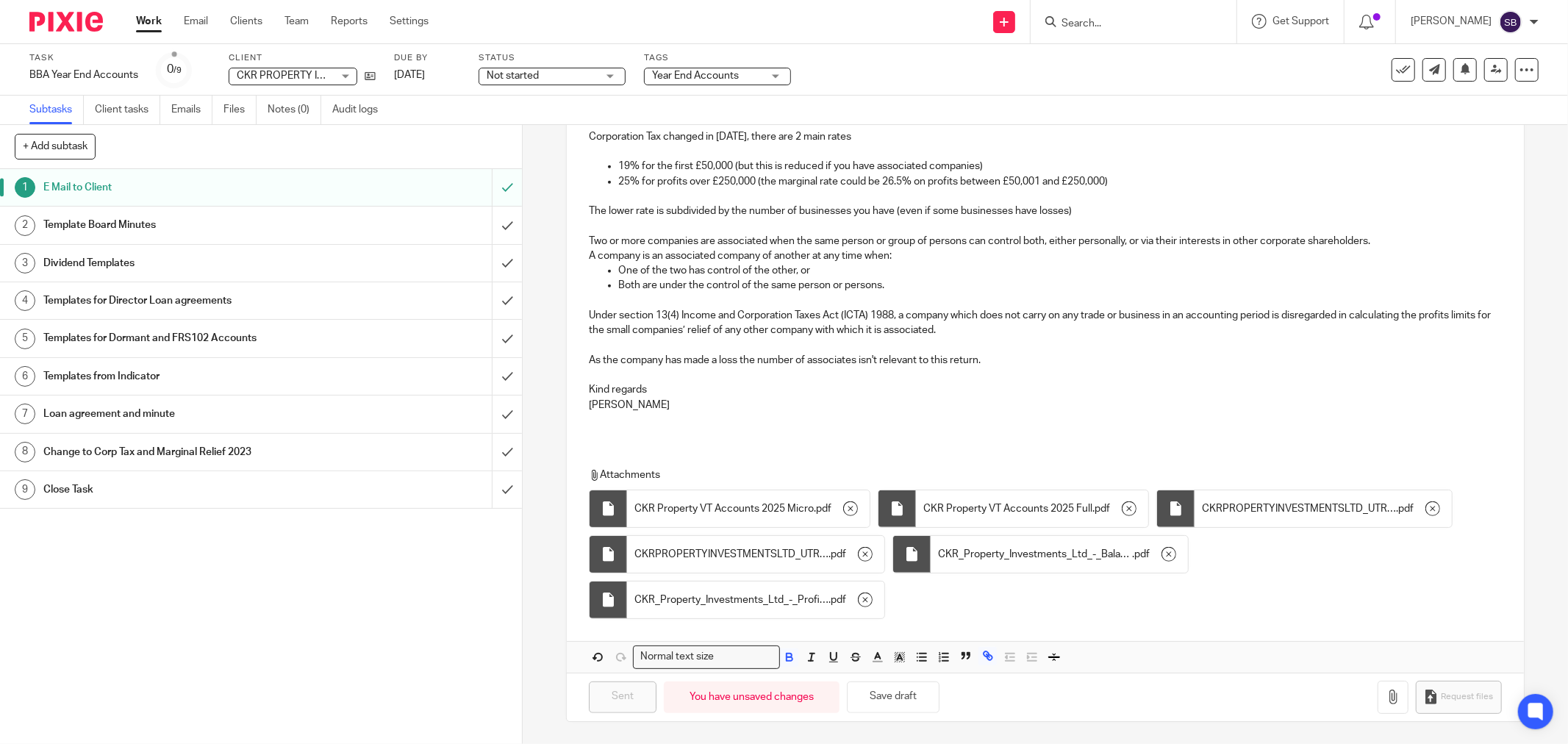
click at [1104, 21] on input "Search" at bounding box center [1126, 24] width 132 height 14
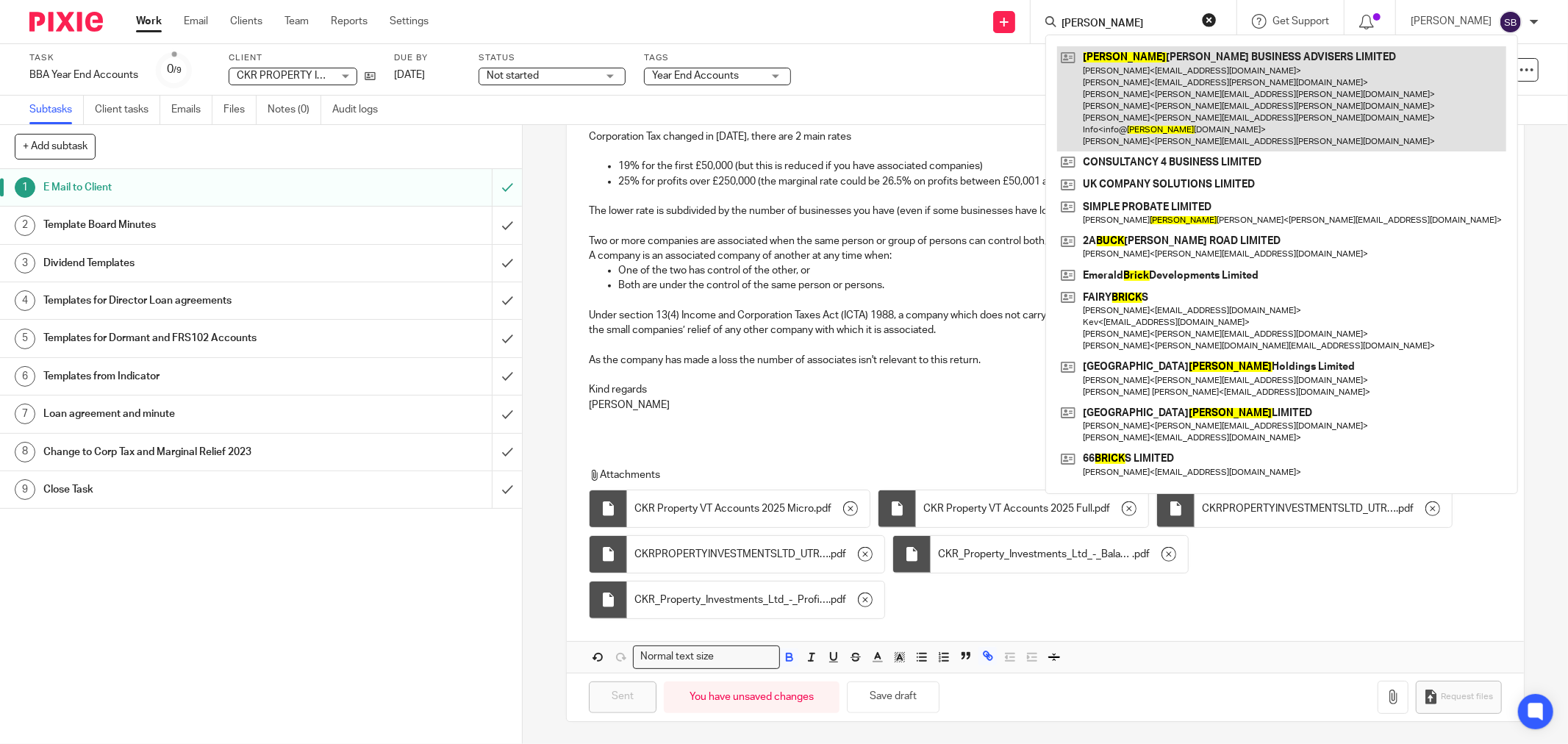
type input "bick"
click at [1168, 101] on link at bounding box center [1282, 99] width 450 height 106
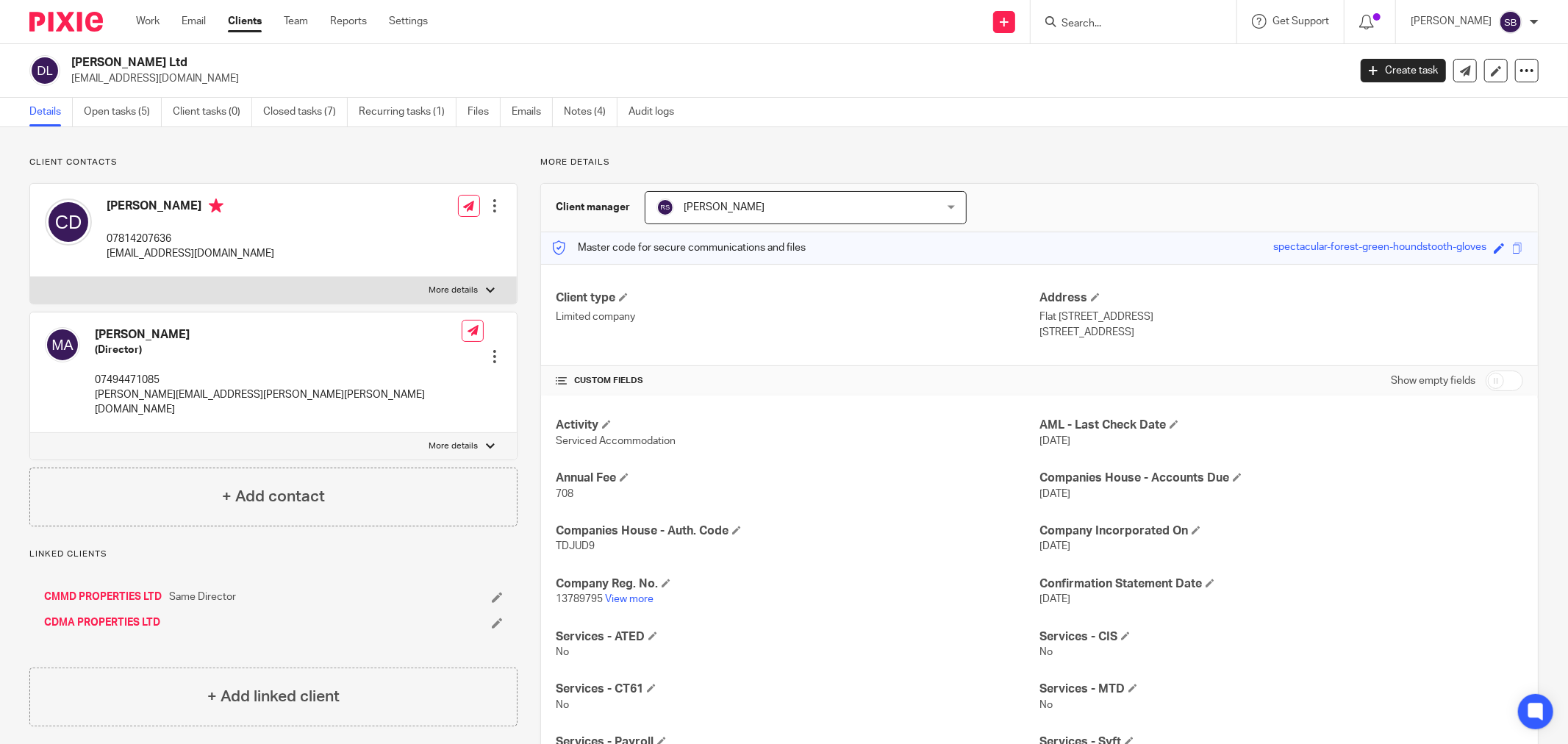
drag, startPoint x: 0, startPoint y: 0, endPoint x: 1130, endPoint y: 23, distance: 1130.2
click at [1130, 23] on input "Search" at bounding box center [1126, 24] width 132 height 14
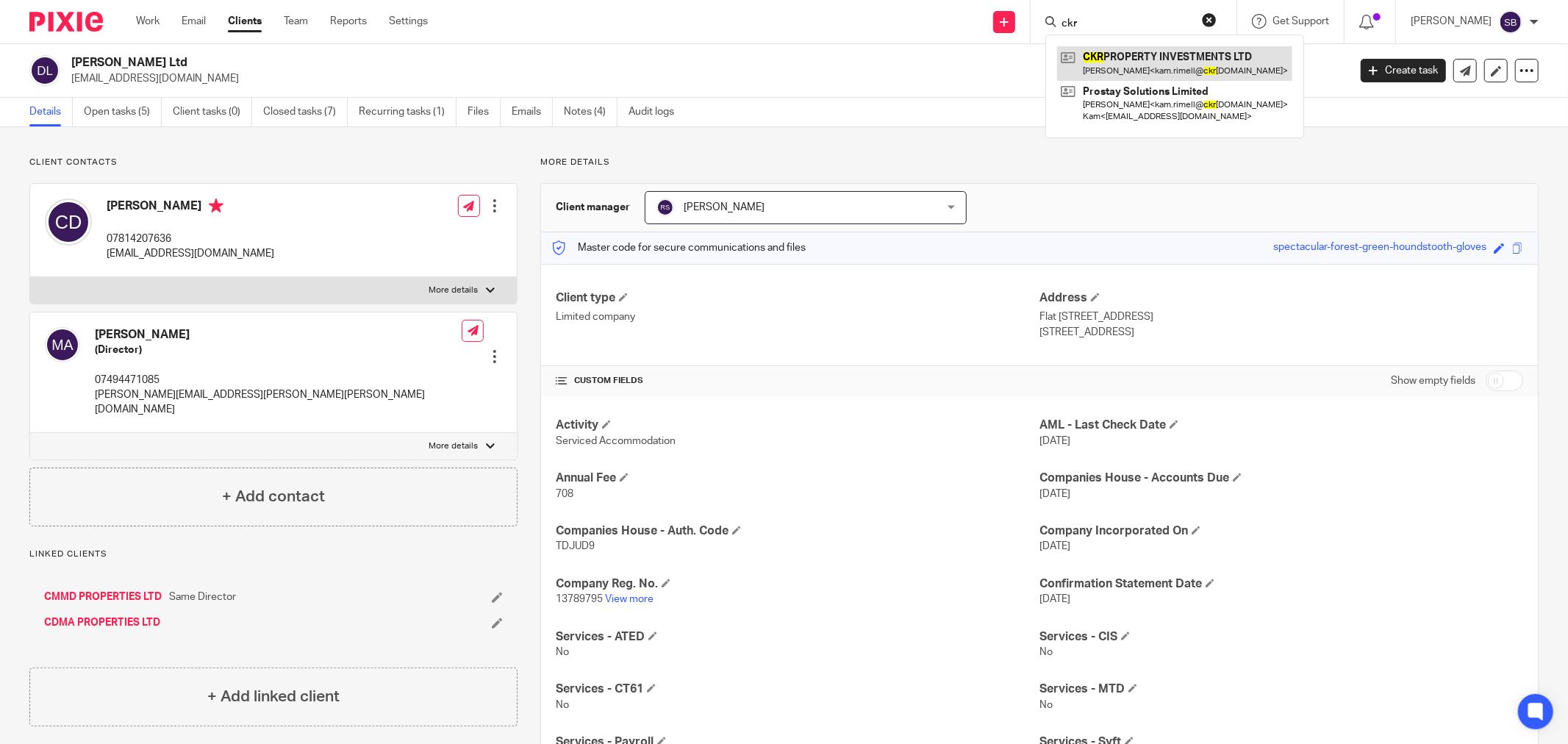
type input "ckr"
click at [1125, 61] on link at bounding box center [1175, 63] width 236 height 34
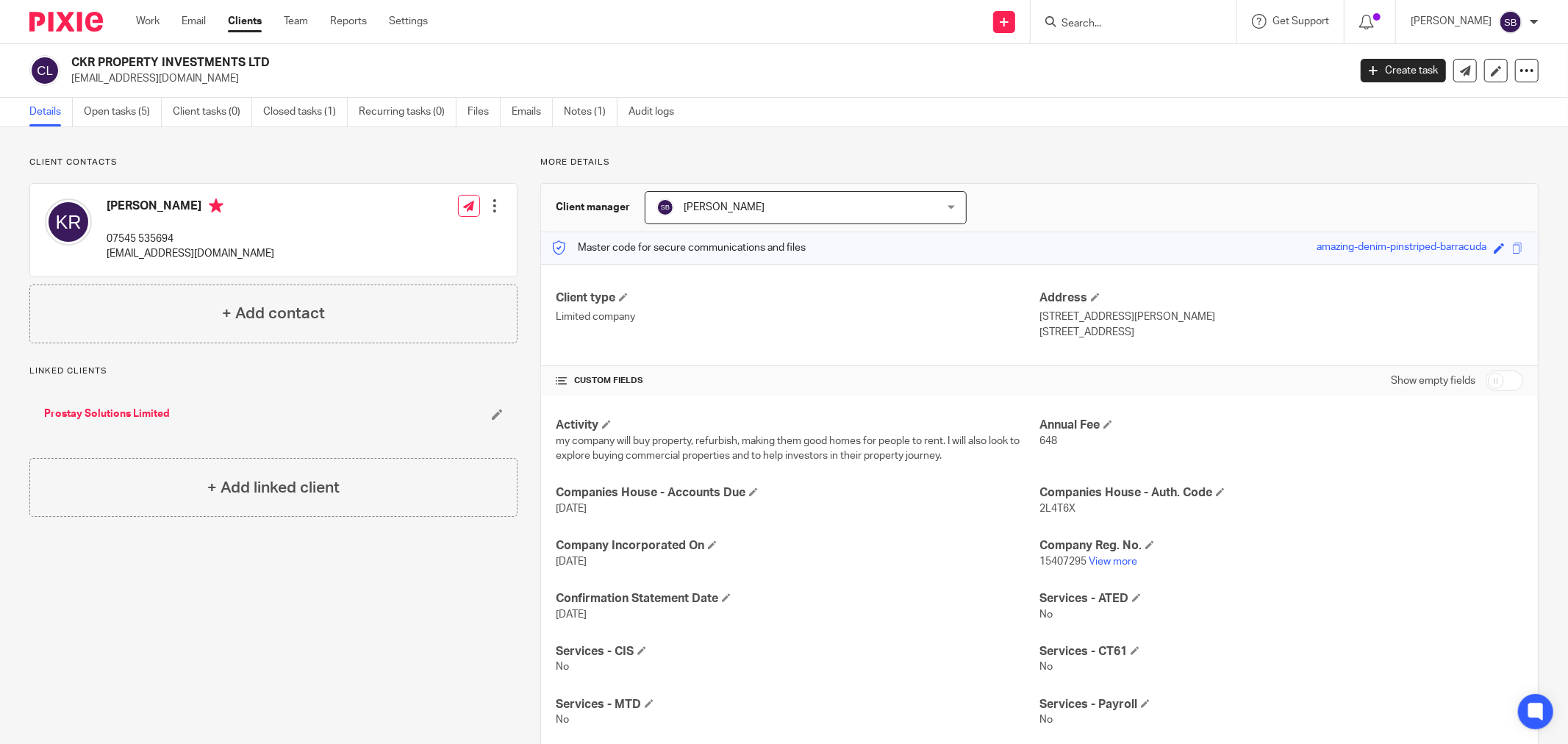
drag, startPoint x: 69, startPoint y: 78, endPoint x: 304, endPoint y: 90, distance: 235.3
click at [304, 90] on div "CKR PROPERTY INVESTMENTS LTD [EMAIL_ADDRESS][DOMAIN_NAME] Create task Update fr…" at bounding box center [784, 70] width 1568 height 54
copy p "[EMAIL_ADDRESS][DOMAIN_NAME]"
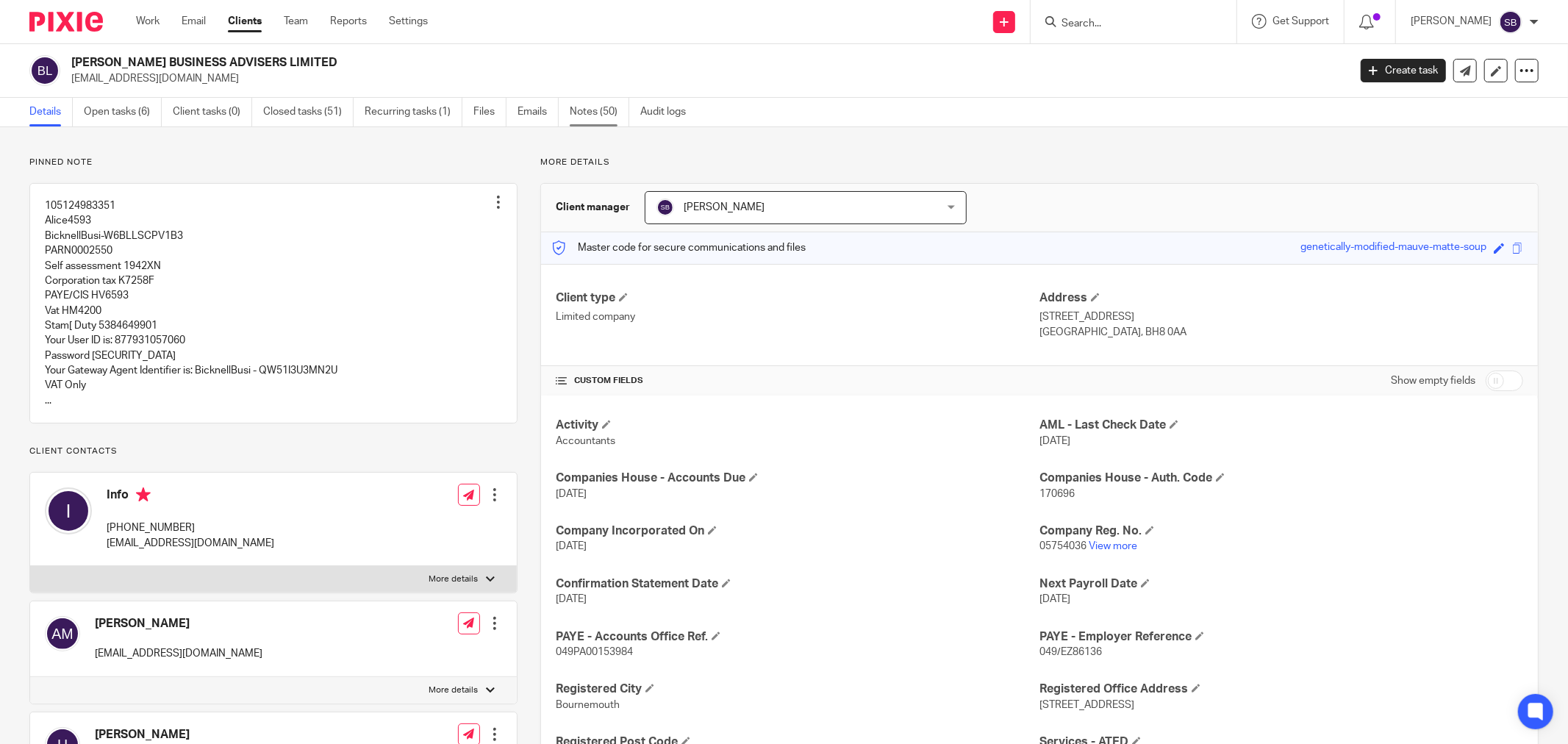
click at [582, 106] on link "Notes (50)" at bounding box center [599, 112] width 59 height 29
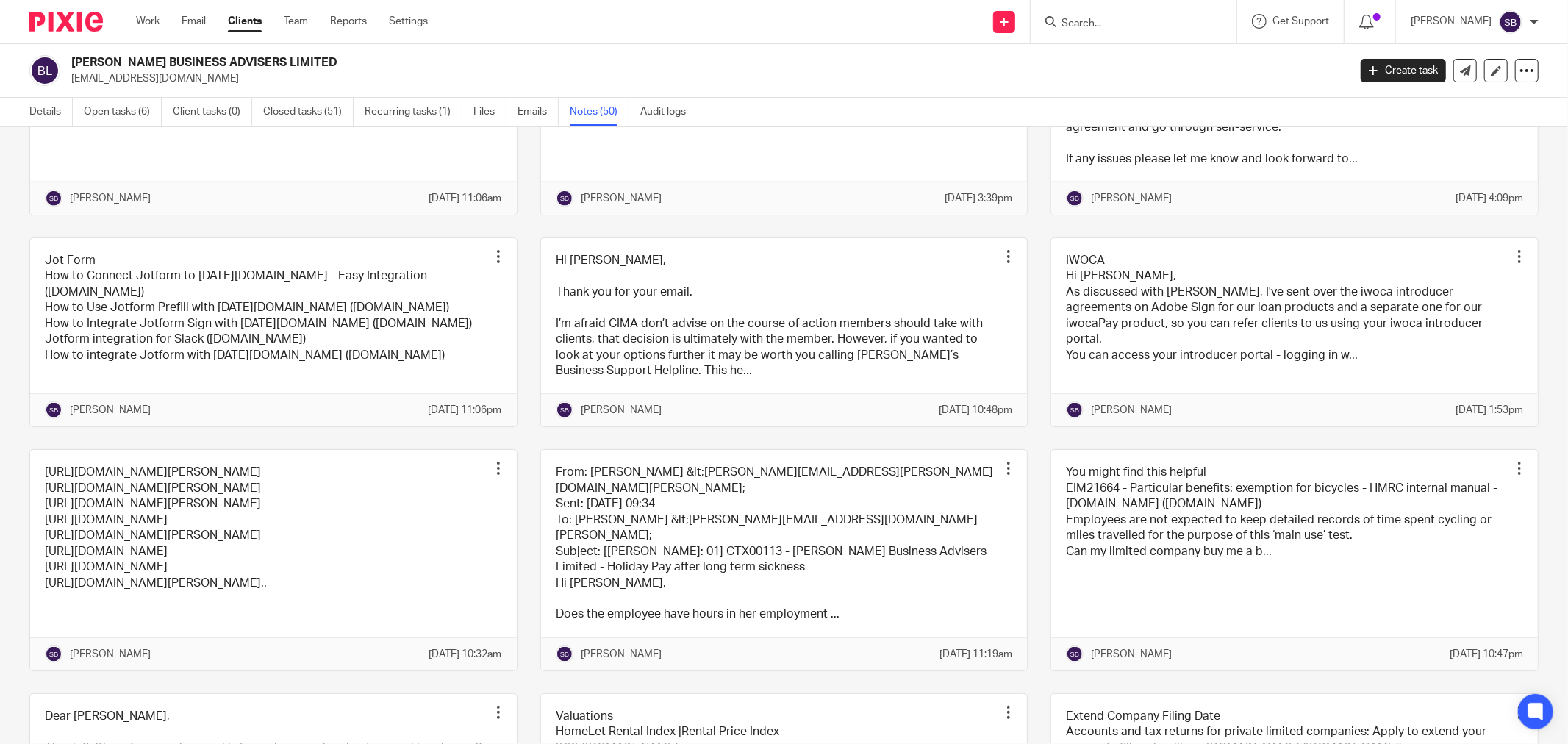
scroll to position [1714, 0]
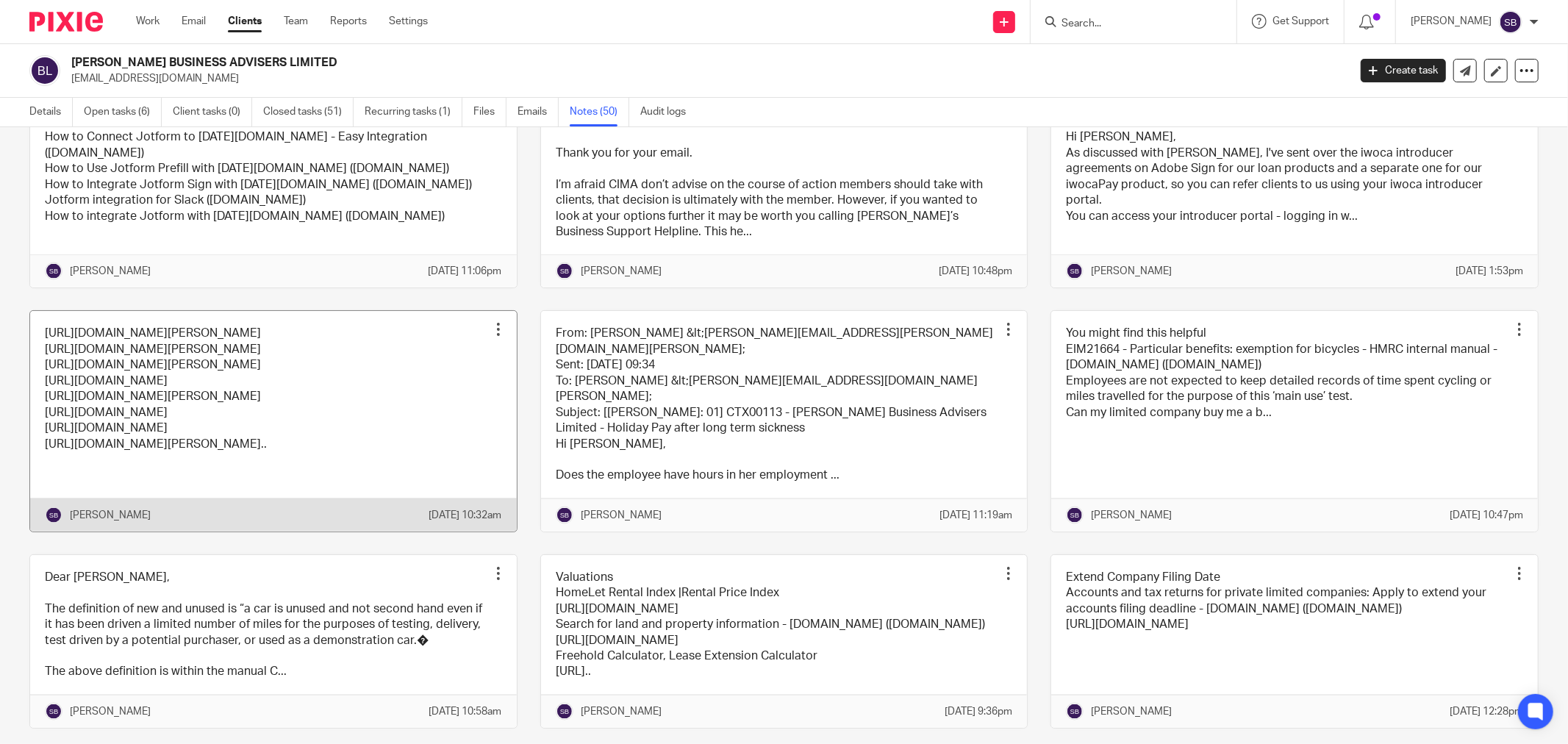
click at [342, 501] on link at bounding box center [273, 421] width 487 height 220
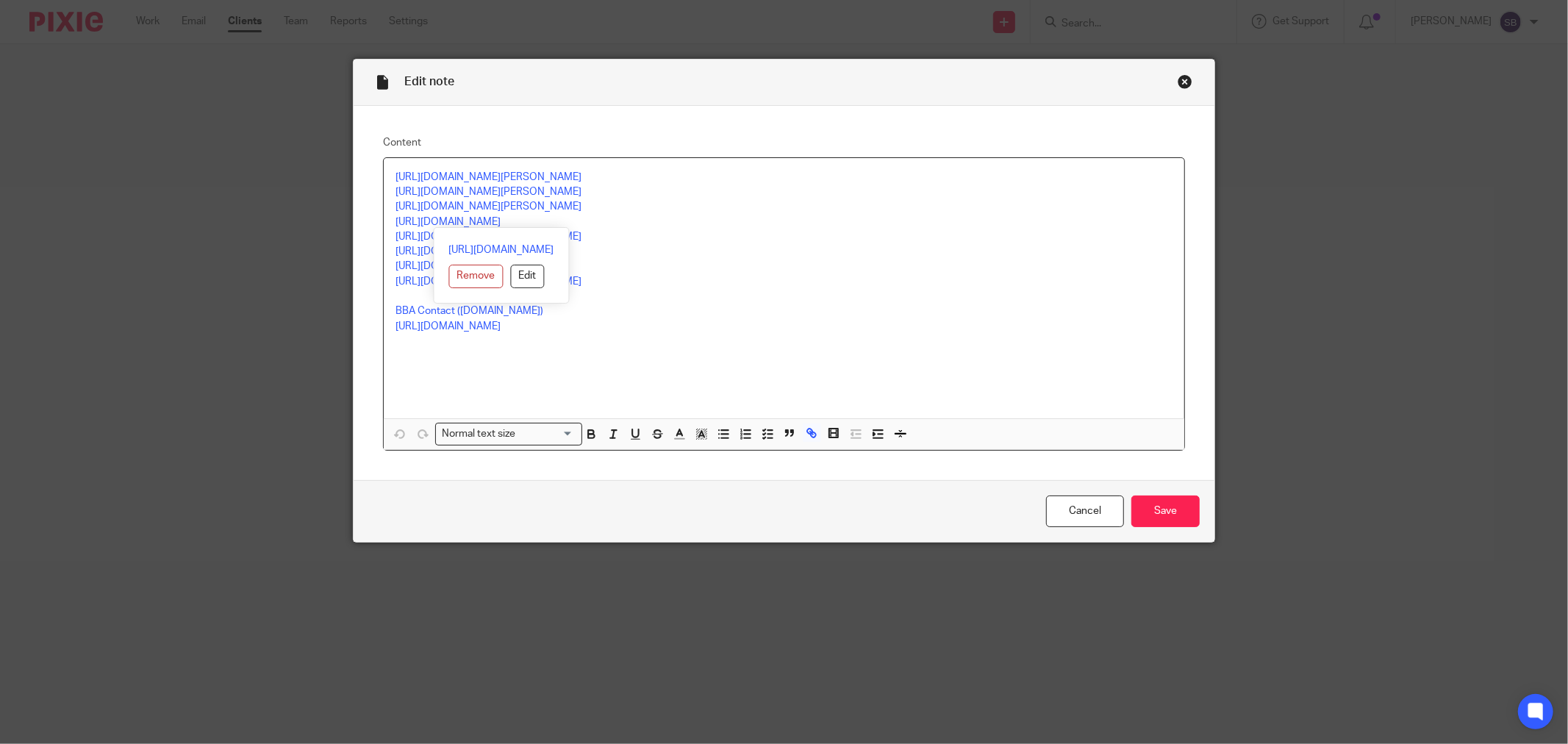
drag, startPoint x: 387, startPoint y: 223, endPoint x: 597, endPoint y: 221, distance: 210.0
click at [597, 221] on div "[URL][DOMAIN_NAME][PERSON_NAME] [URL][DOMAIN_NAME][PERSON_NAME] [URL][DOMAIN_NA…" at bounding box center [784, 288] width 801 height 260
copy link "[URL][DOMAIN_NAME]"
click at [1178, 82] on div "Close this dialog window" at bounding box center [1185, 82] width 15 height 15
